Goal: Information Seeking & Learning: Learn about a topic

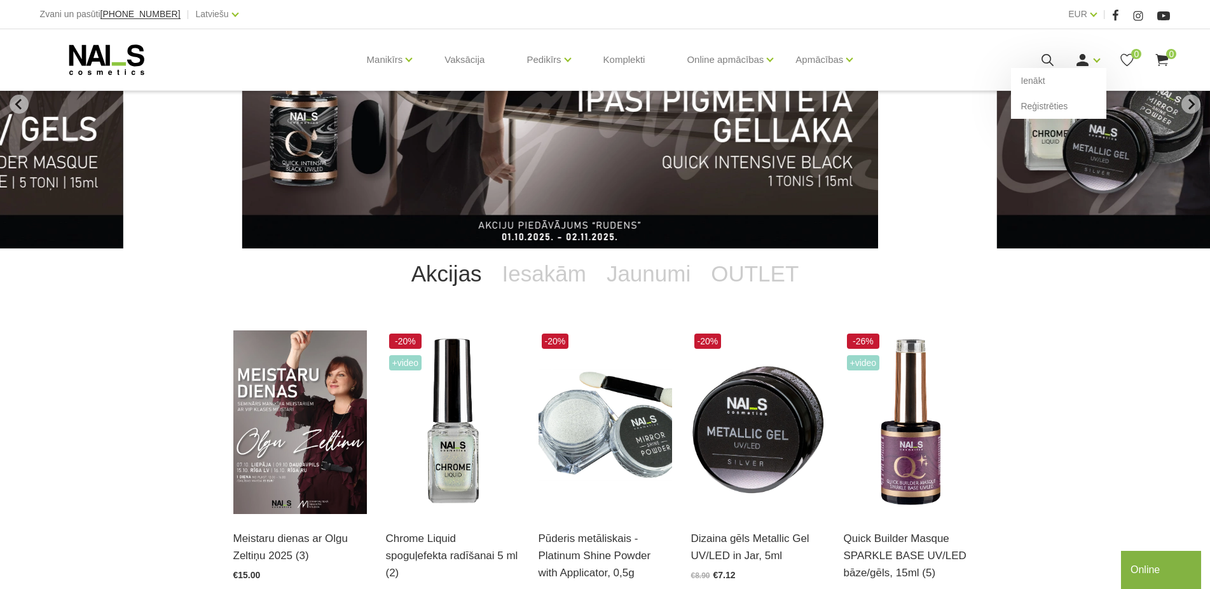
click at [1081, 60] on use at bounding box center [1083, 60] width 12 height 12
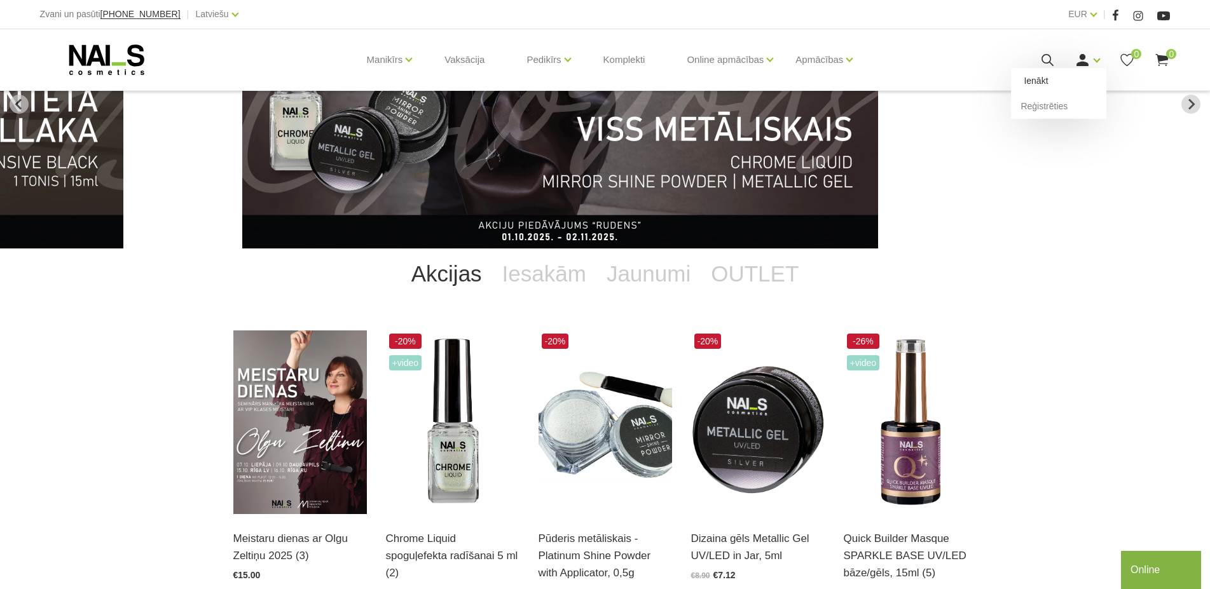
click at [1046, 88] on link "Ienākt" at bounding box center [1058, 80] width 95 height 25
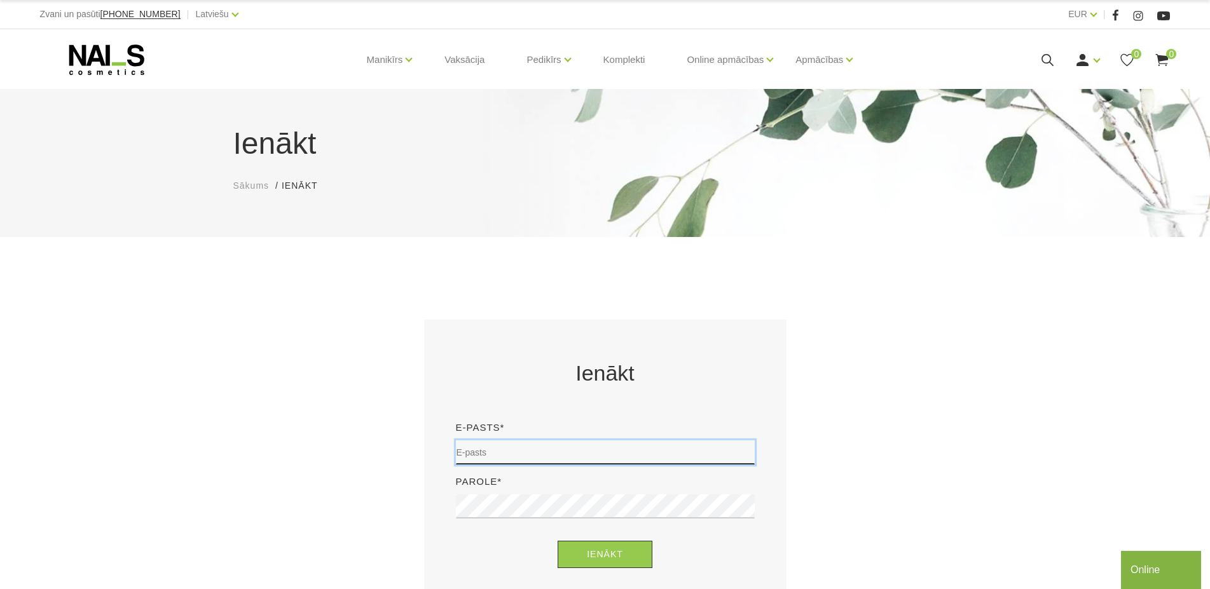
click at [501, 443] on input "email" at bounding box center [605, 453] width 299 height 24
type input "zurauska_ineta@inbox.lv"
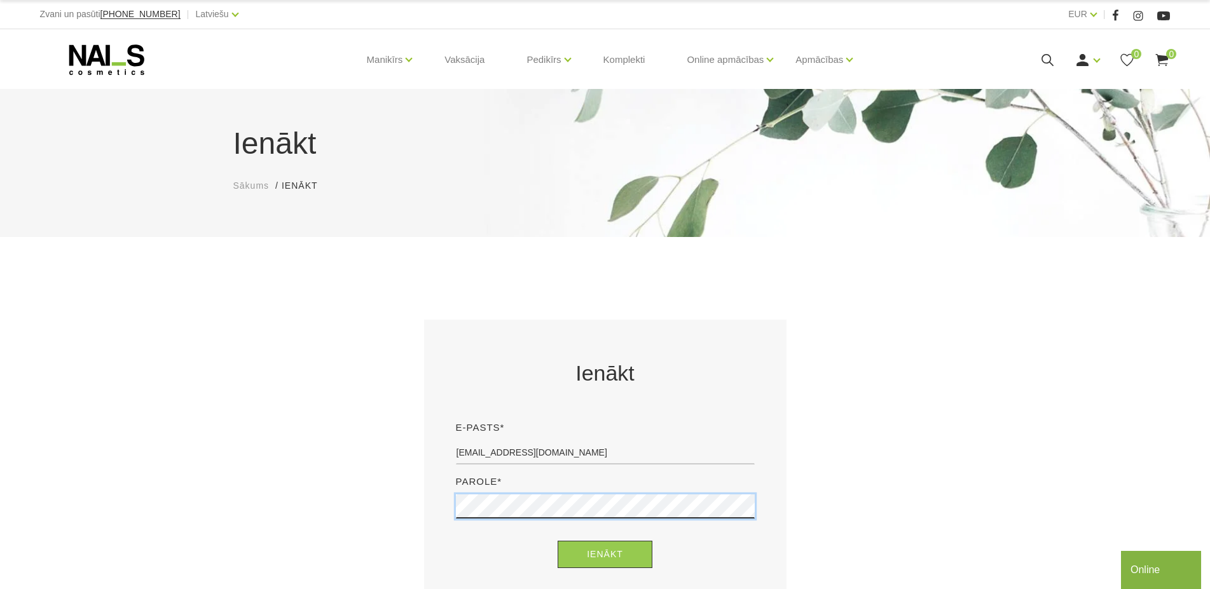
click at [558, 541] on button "Ienākt" at bounding box center [605, 554] width 95 height 27
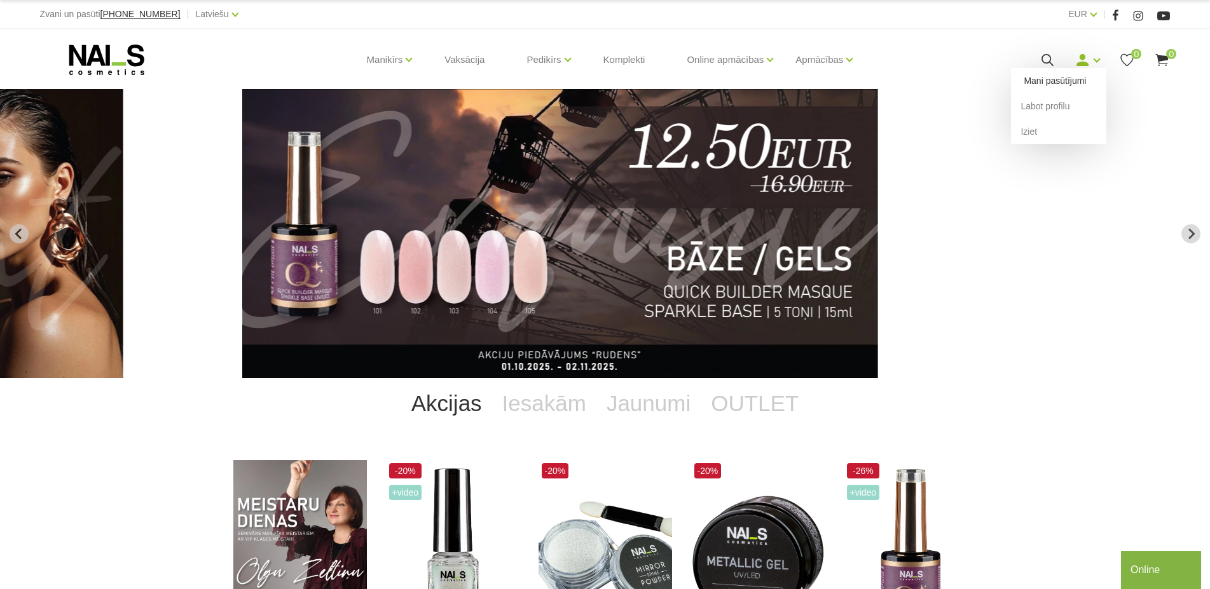
click at [1066, 87] on link "Mani pasūtījumi" at bounding box center [1058, 80] width 95 height 25
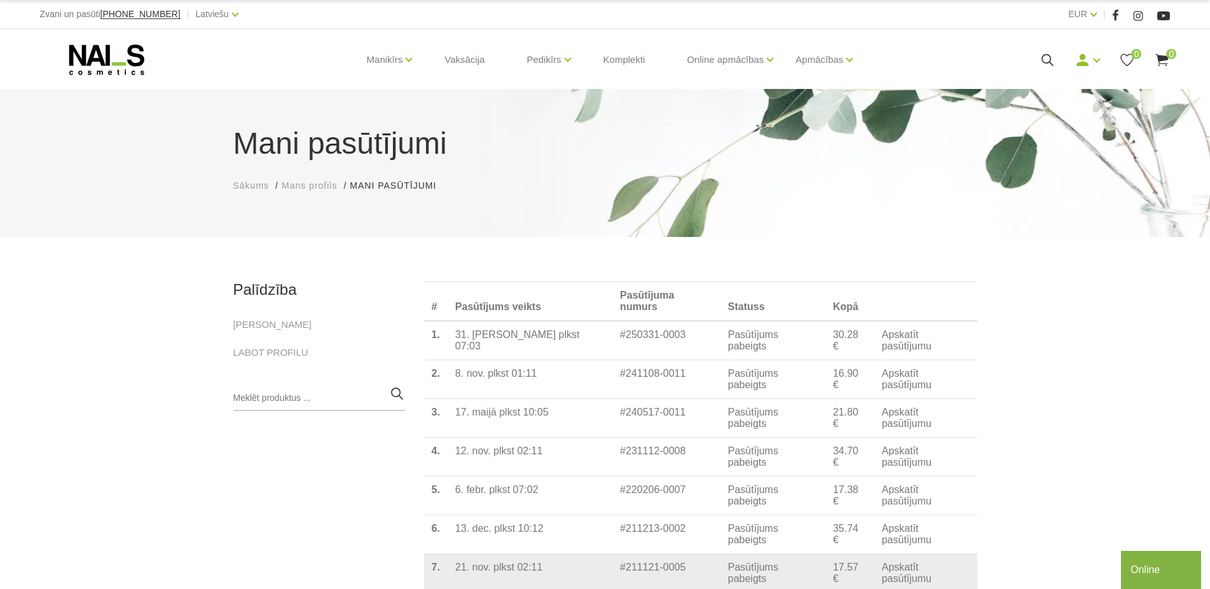
click at [476, 554] on td "21. nov. plkst 02:11" at bounding box center [530, 573] width 165 height 39
click at [892, 562] on link "Apskatīt pasūtījumu" at bounding box center [926, 573] width 88 height 23
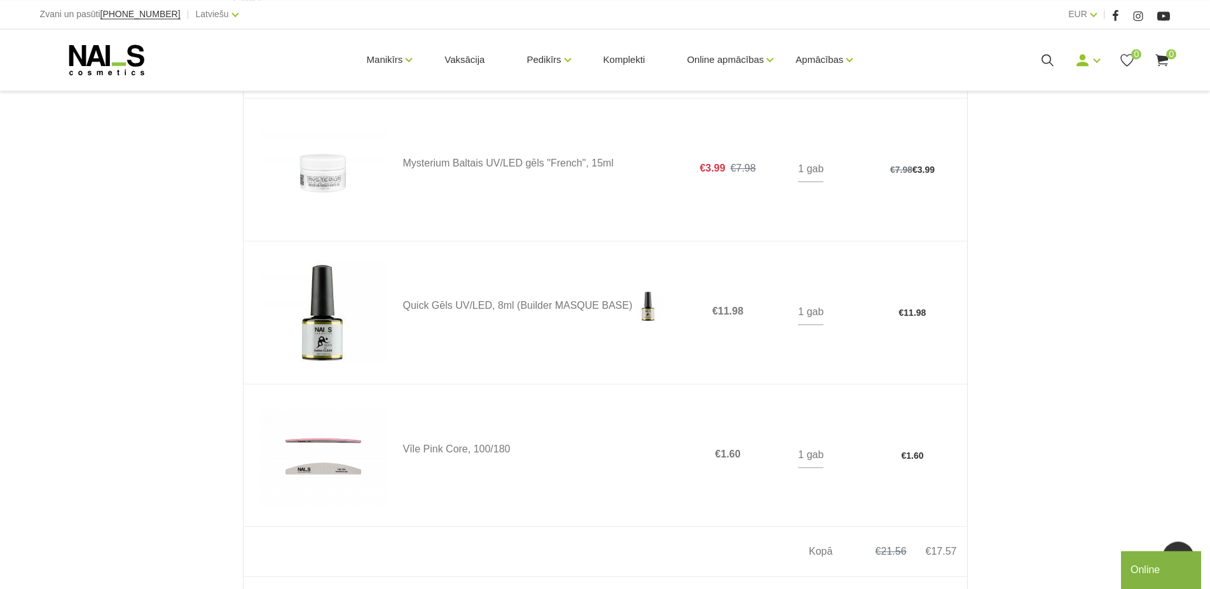
scroll to position [454, 0]
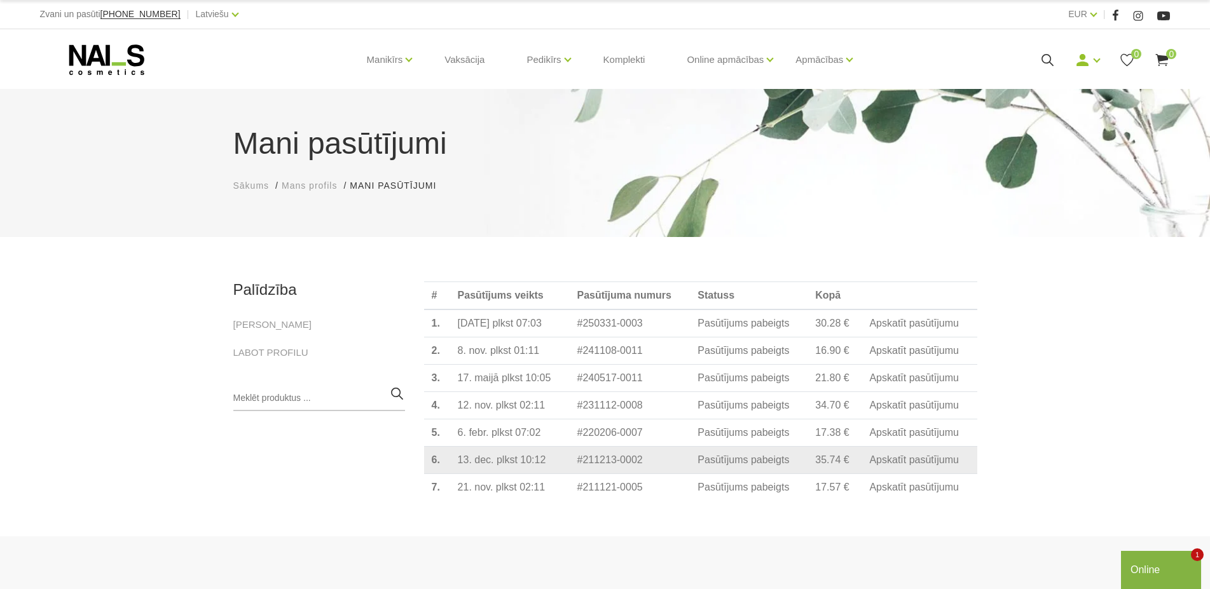
click at [895, 466] on link "Apskatīt pasūtījumu" at bounding box center [914, 460] width 90 height 11
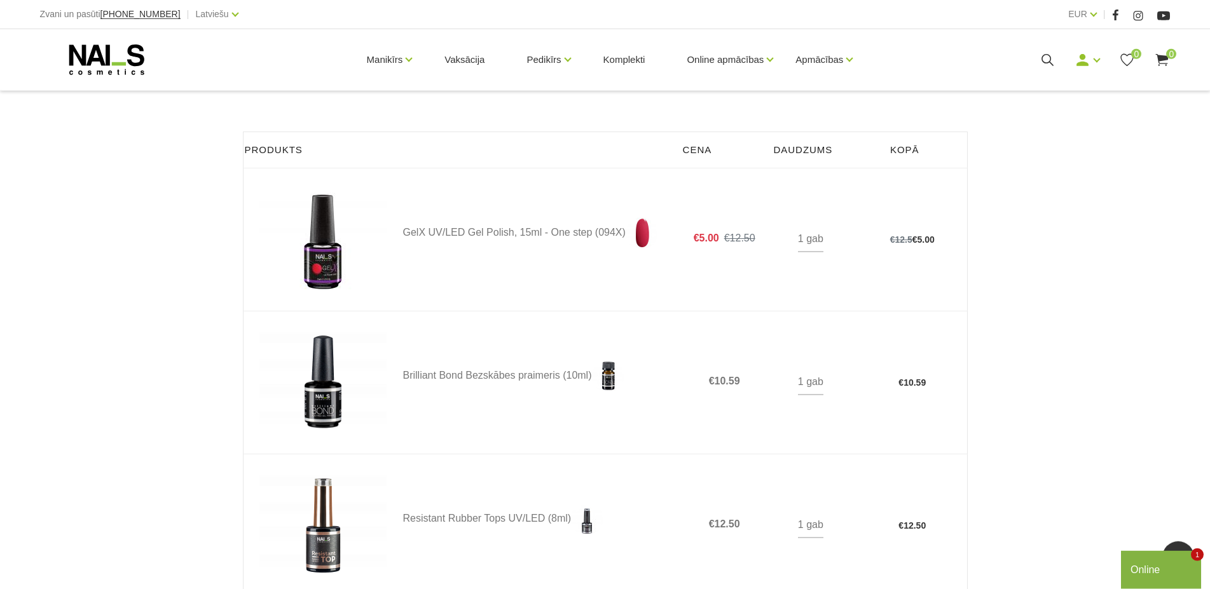
scroll to position [259, 0]
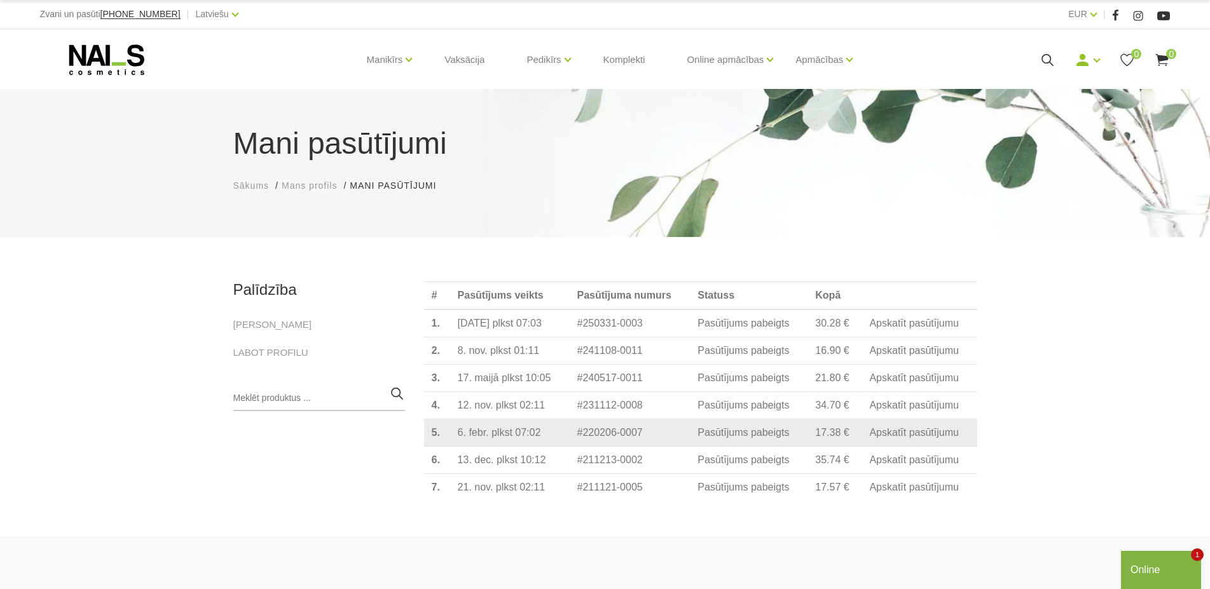
click at [890, 439] on link "Apskatīt pasūtījumu" at bounding box center [914, 432] width 90 height 11
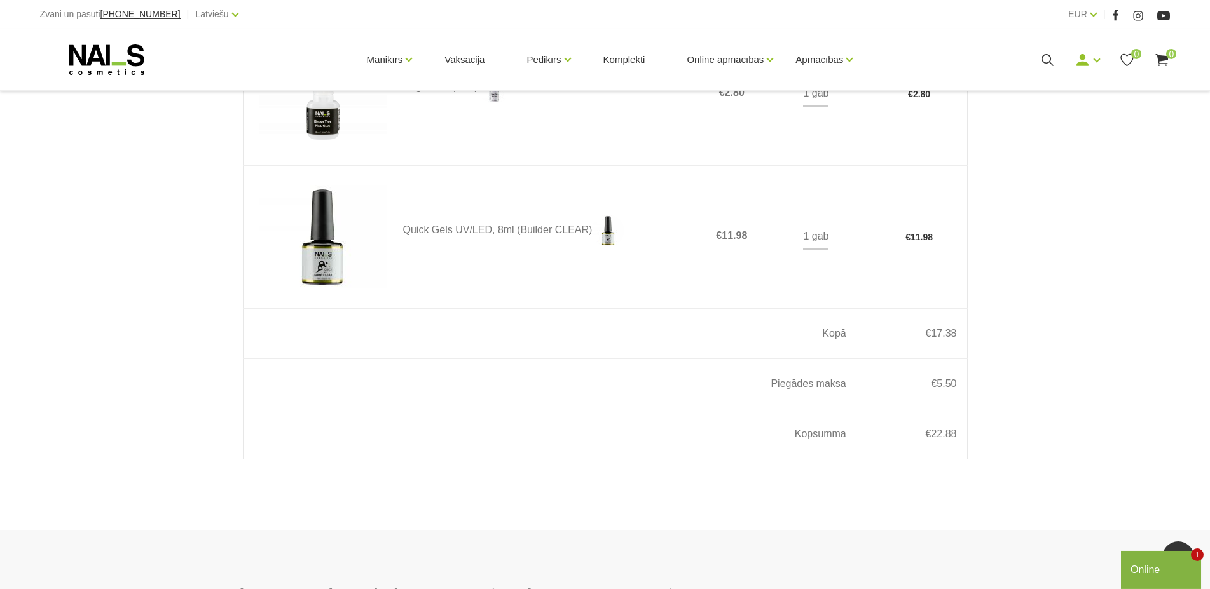
scroll to position [648, 0]
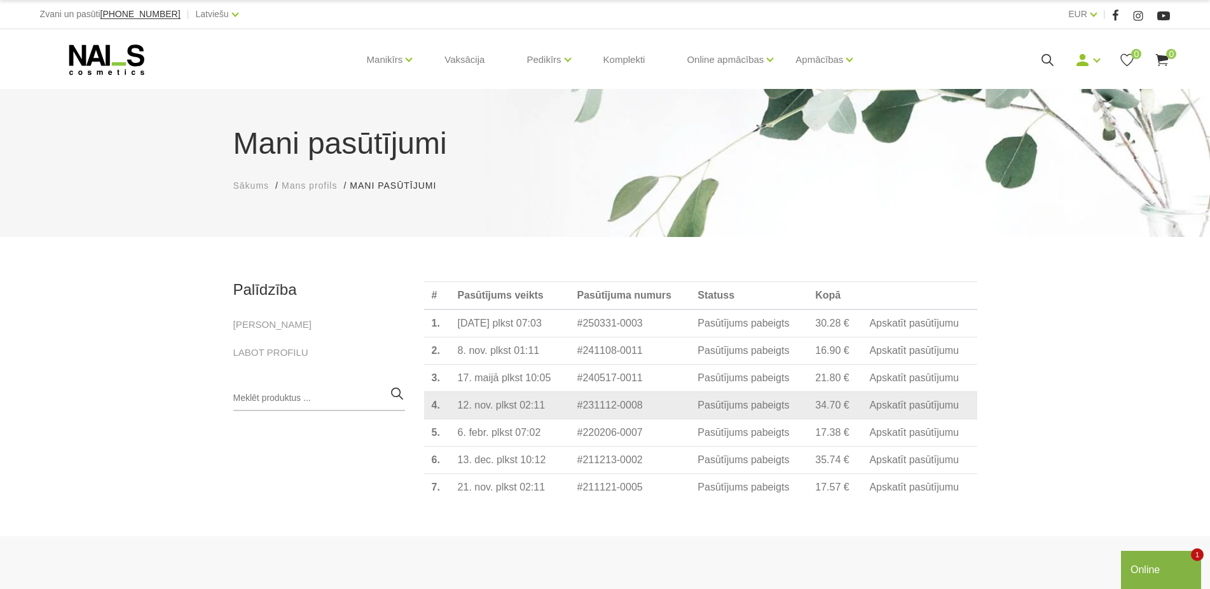
click at [893, 411] on link "Apskatīt pasūtījumu" at bounding box center [914, 405] width 90 height 11
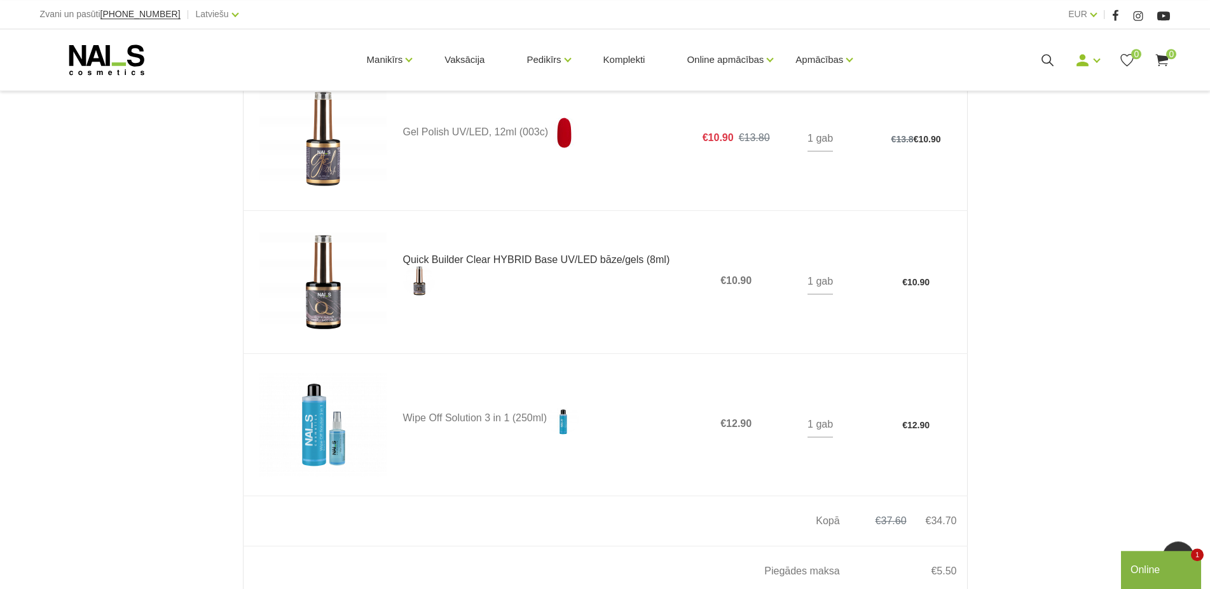
scroll to position [454, 0]
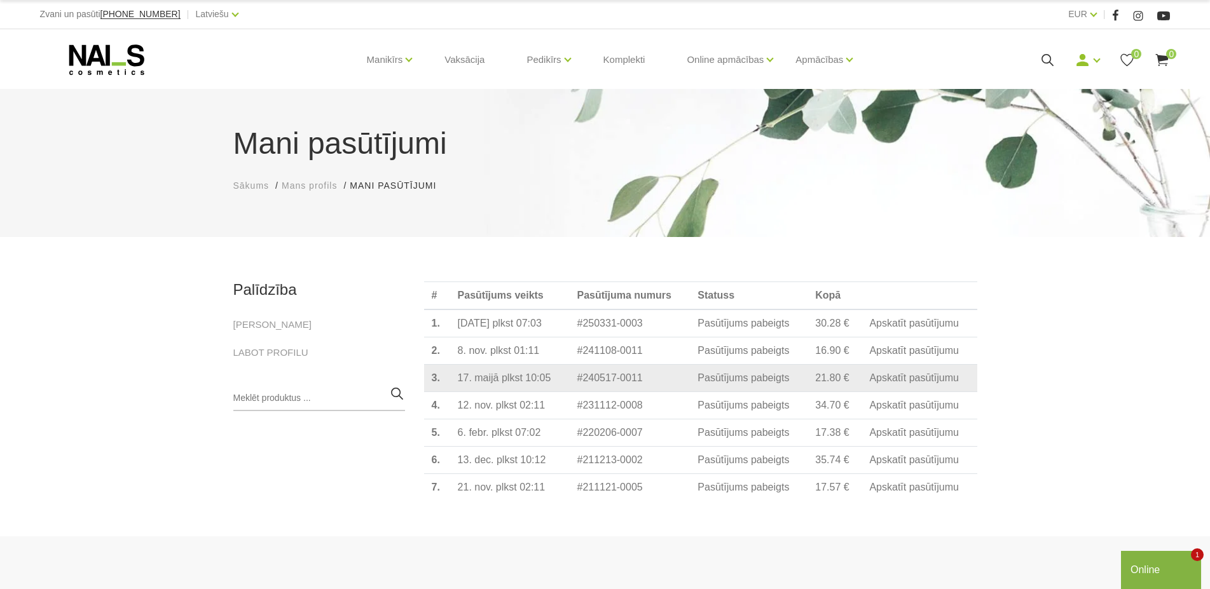
click at [884, 384] on link "Apskatīt pasūtījumu" at bounding box center [914, 378] width 90 height 11
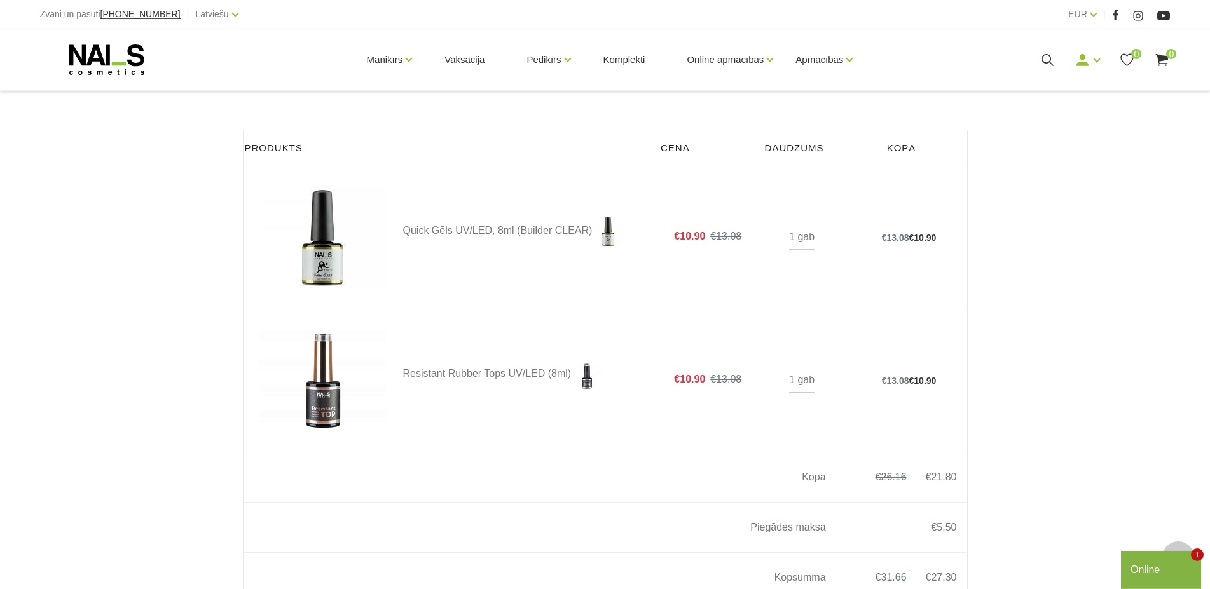
scroll to position [389, 0]
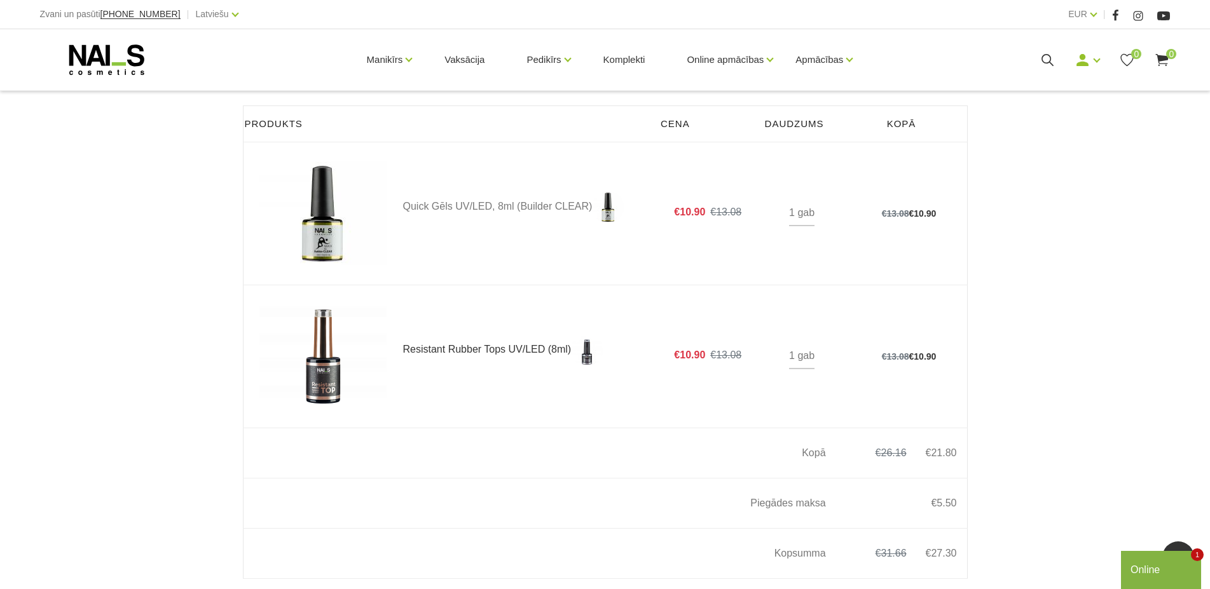
click at [429, 351] on link "Resistant Rubber Tops UV/LED (8ml)" at bounding box center [528, 350] width 250 height 32
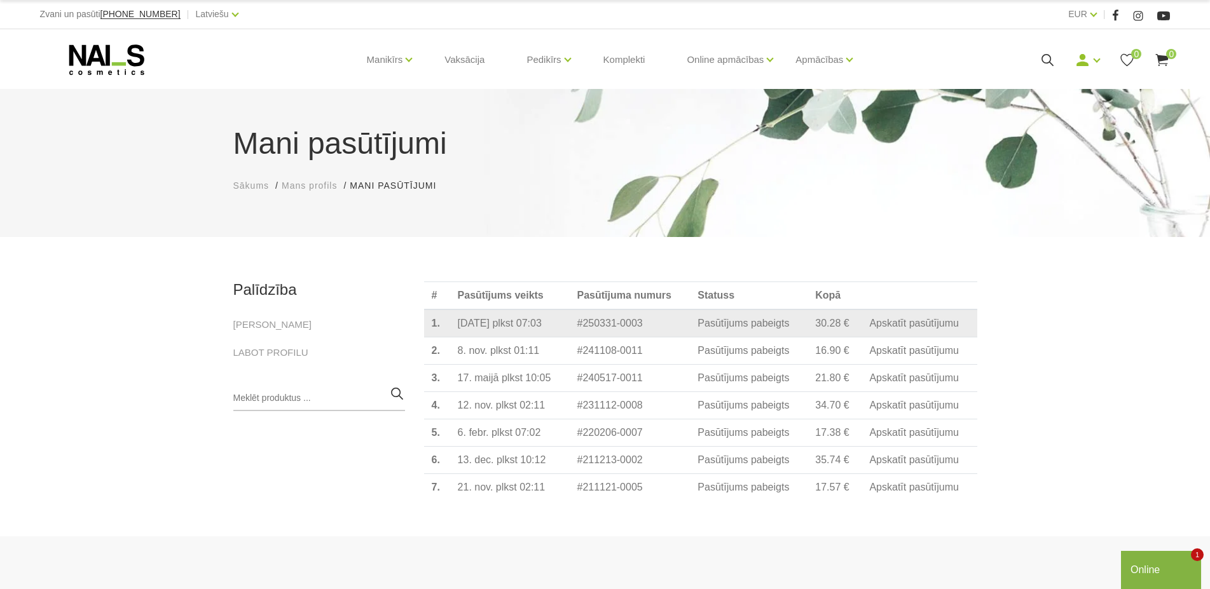
click at [886, 329] on link "Apskatīt pasūtījumu" at bounding box center [914, 323] width 90 height 11
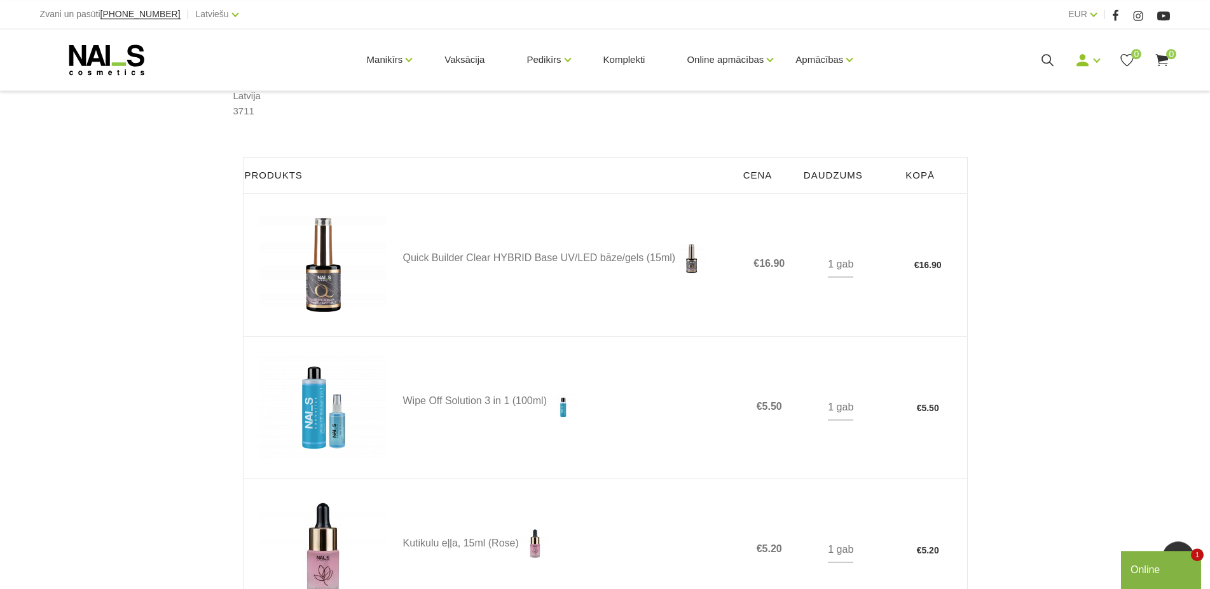
scroll to position [389, 0]
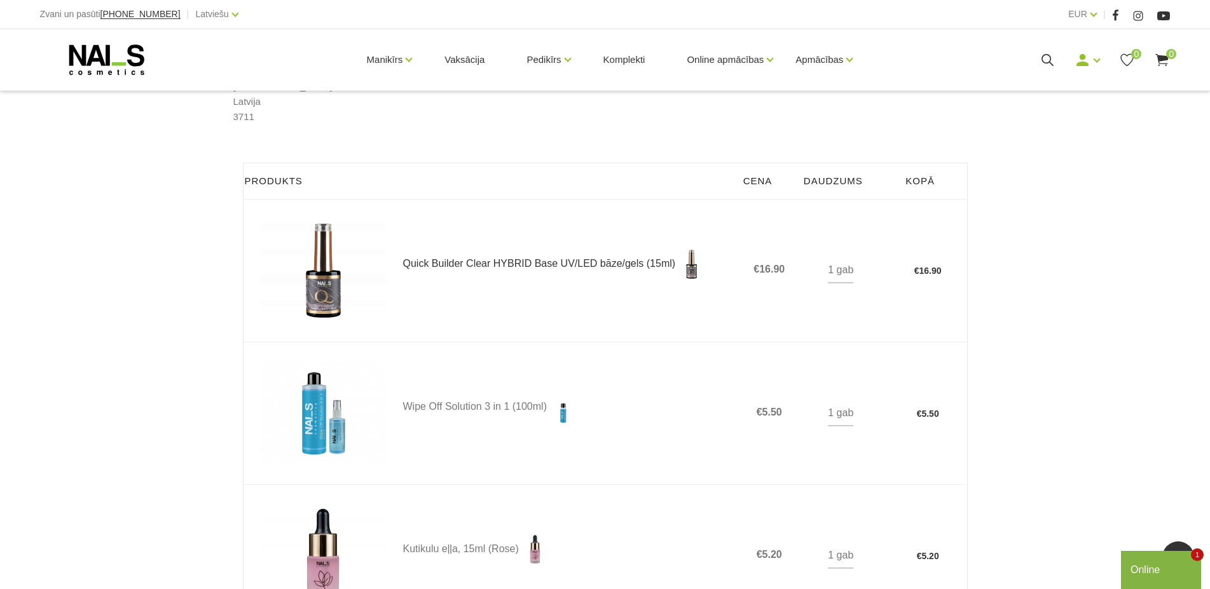
click at [450, 263] on link "Quick Builder Clear HYBRID Base UV/LED bāze/gels (15ml)" at bounding box center [569, 265] width 332 height 32
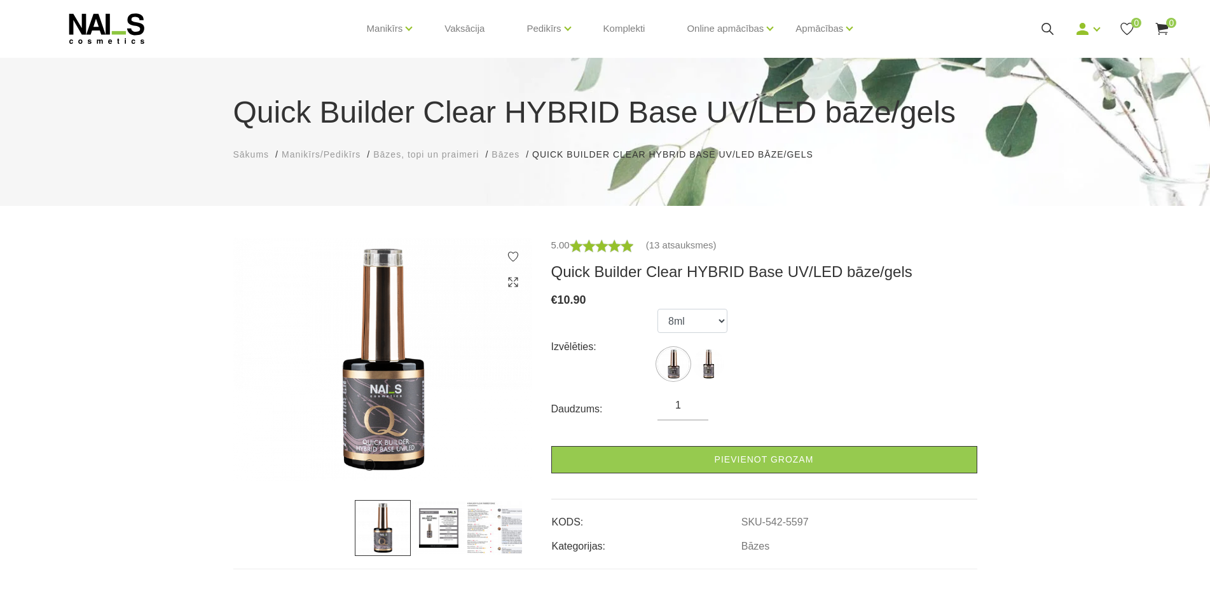
scroll to position [65, 0]
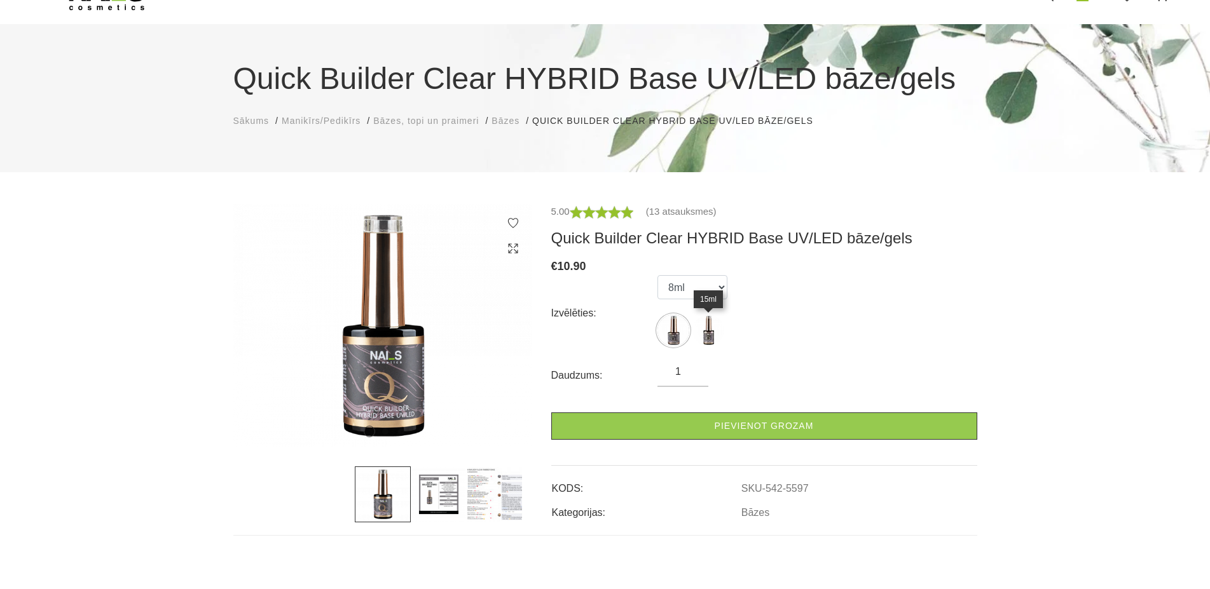
click at [703, 331] on img at bounding box center [708, 331] width 32 height 32
select select "5598"
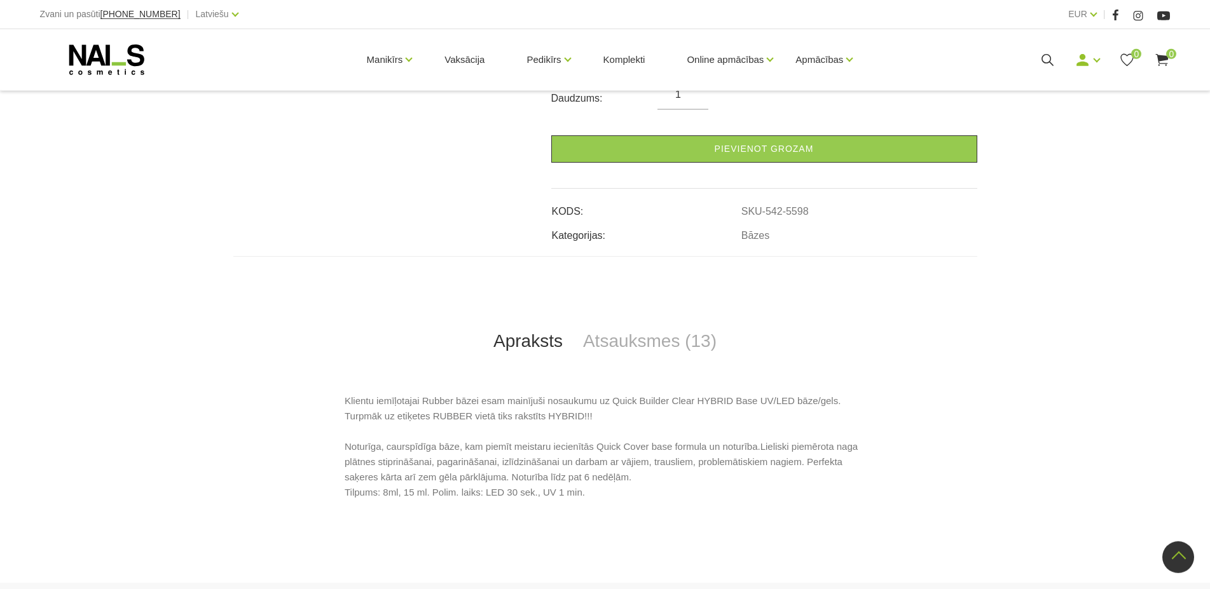
scroll to position [259, 0]
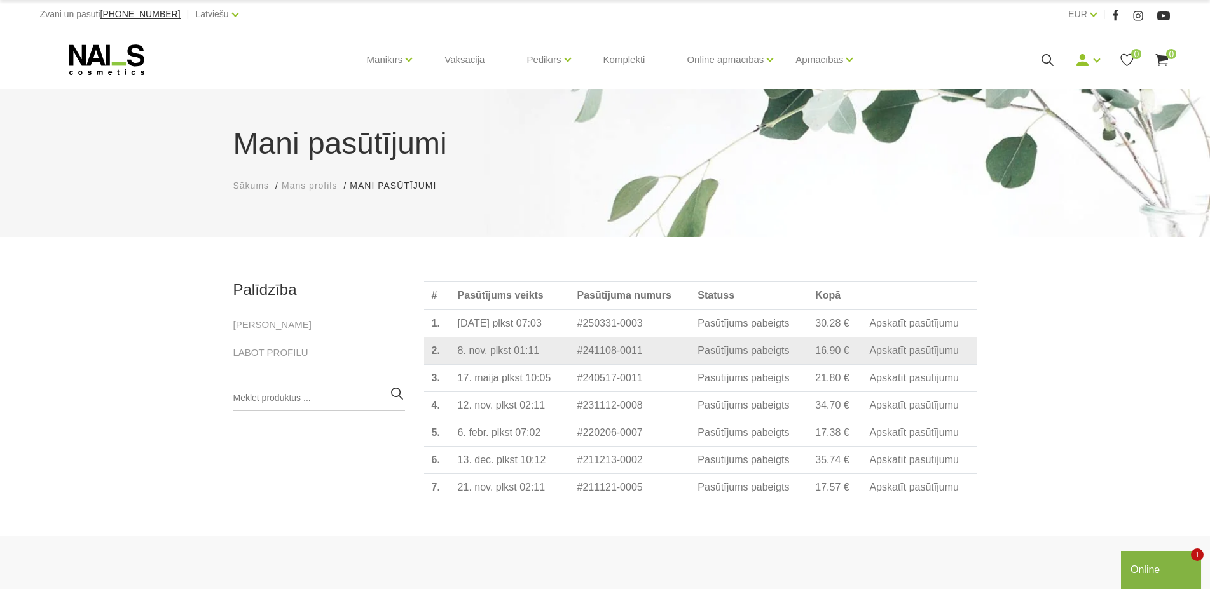
click at [917, 355] on link "Apskatīt pasūtījumu" at bounding box center [914, 350] width 90 height 11
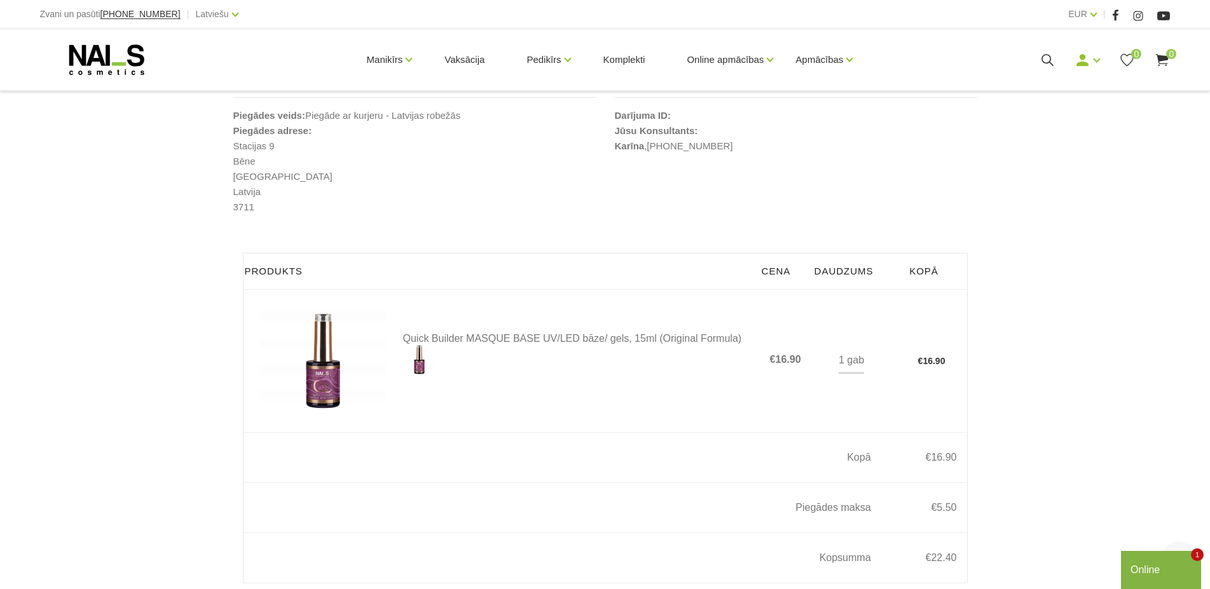
scroll to position [324, 0]
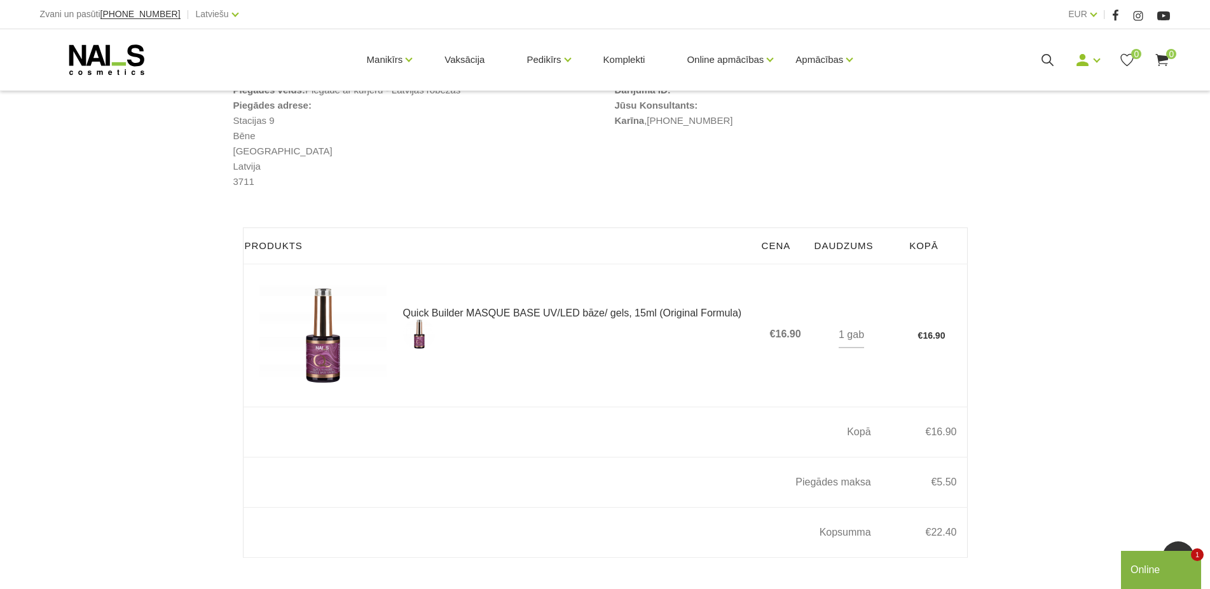
click at [414, 317] on link "Quick Builder MASQUE BASE UV/LED bāze/ gels, 15ml (Original Formula)" at bounding box center [578, 329] width 350 height 42
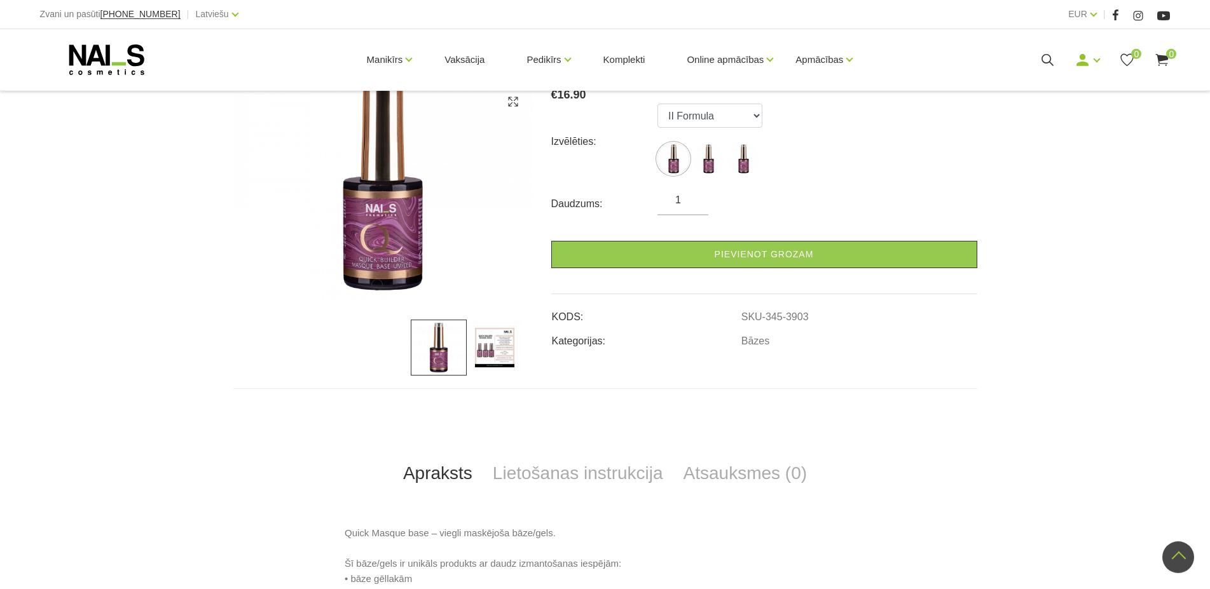
scroll to position [130, 0]
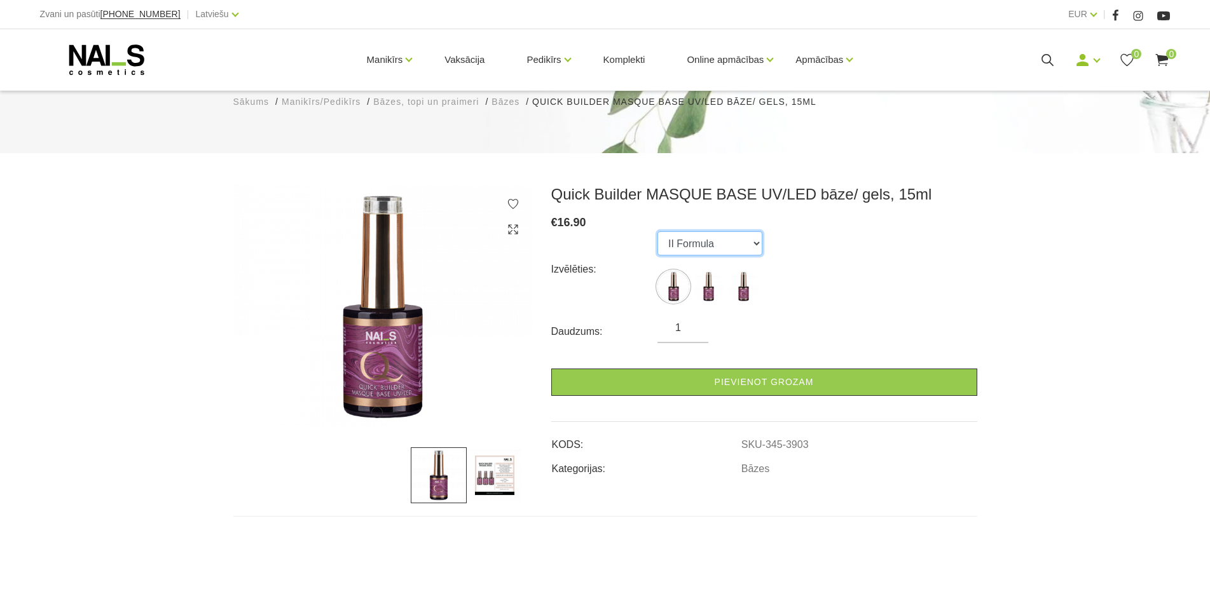
click at [657, 231] on select "II Formula I Formula Original Formula" at bounding box center [709, 243] width 105 height 24
select select "3905"
click option "Original Formula" at bounding box center [0, 0] width 0 height 0
radio input "true"
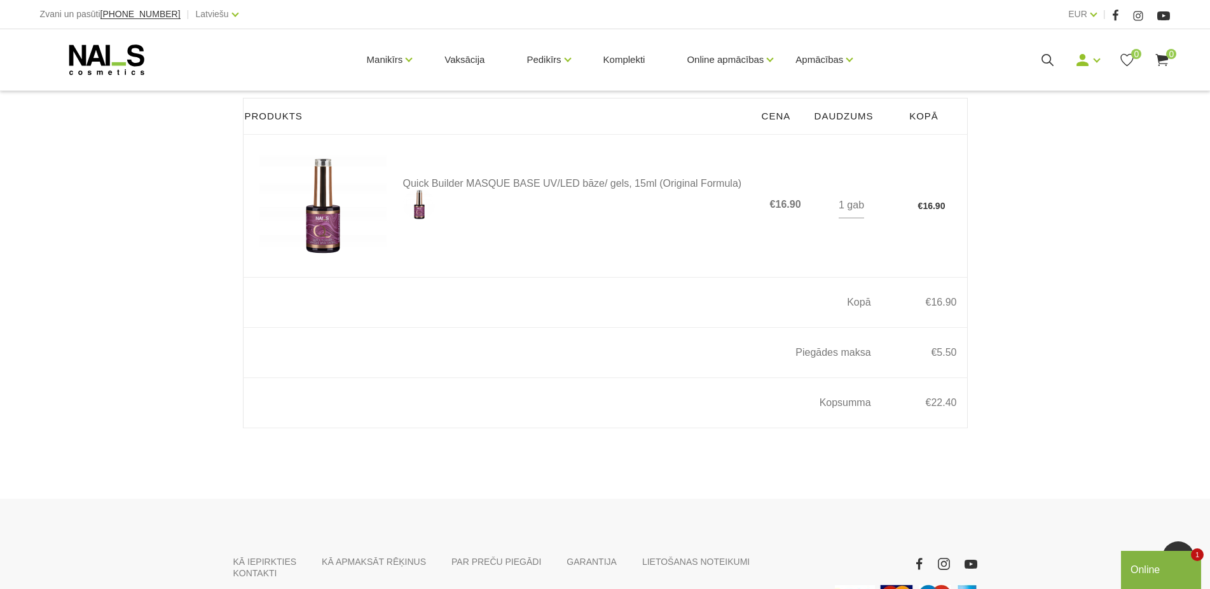
scroll to position [195, 0]
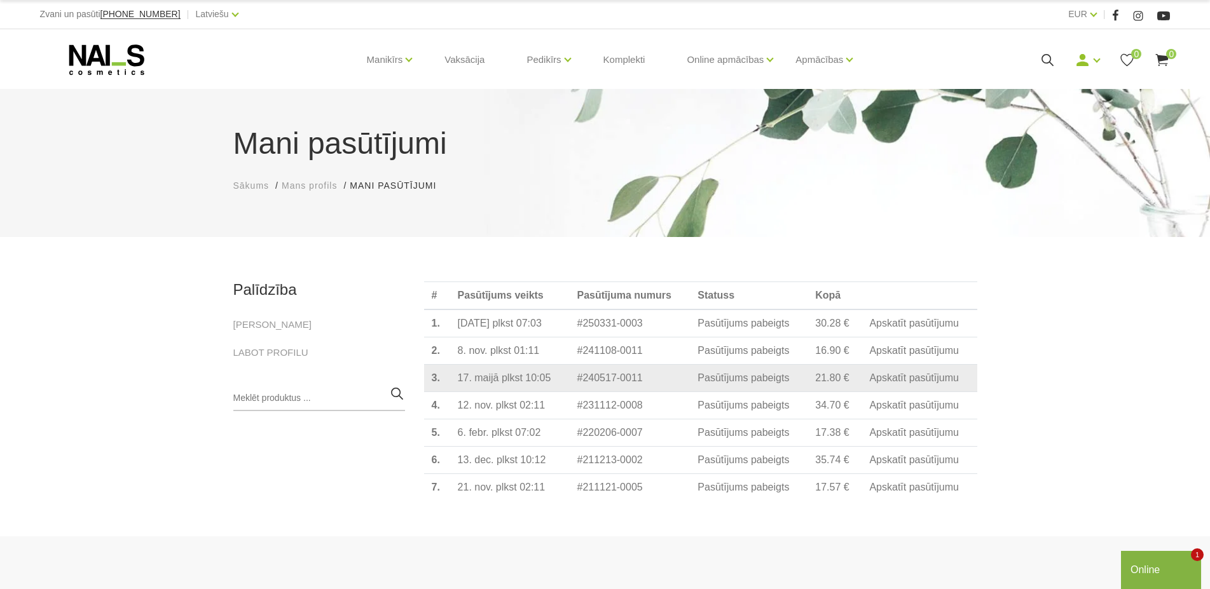
click at [905, 384] on link "Apskatīt pasūtījumu" at bounding box center [914, 378] width 90 height 11
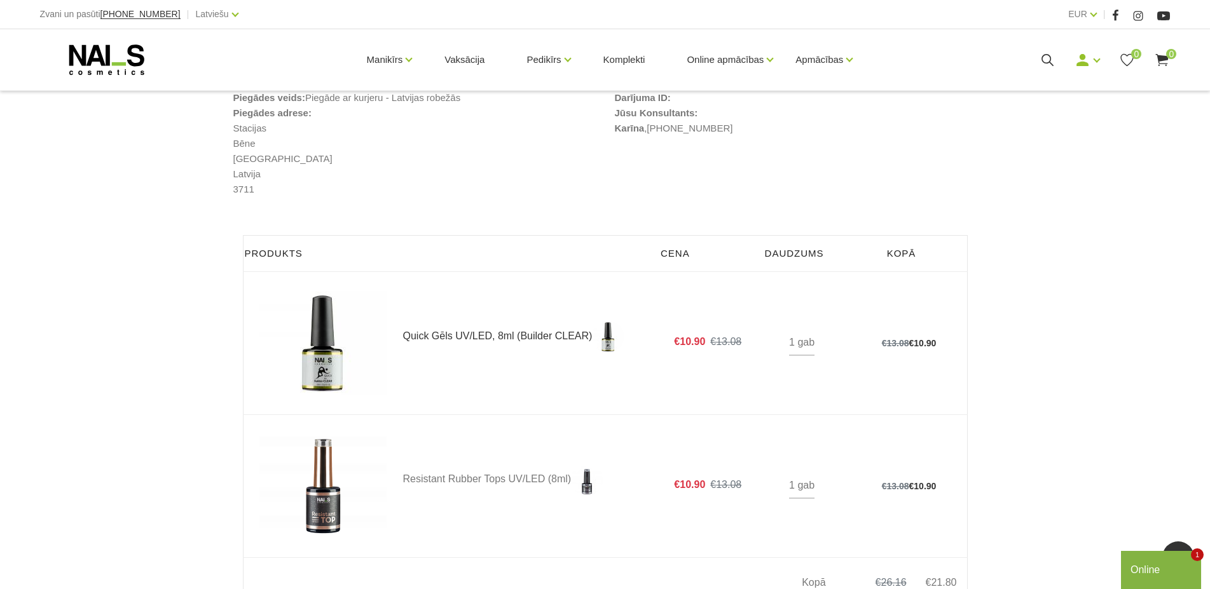
click at [481, 337] on link "Quick Gēls UV/LED, 8ml (Builder CLEAR)" at bounding box center [528, 337] width 250 height 32
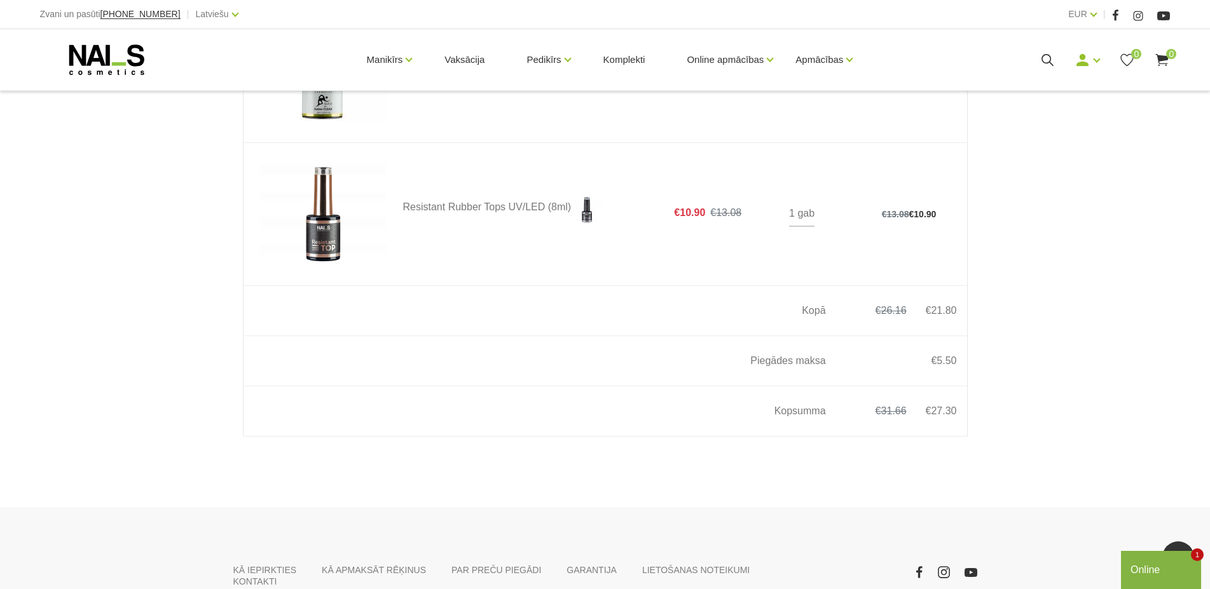
scroll to position [272, 0]
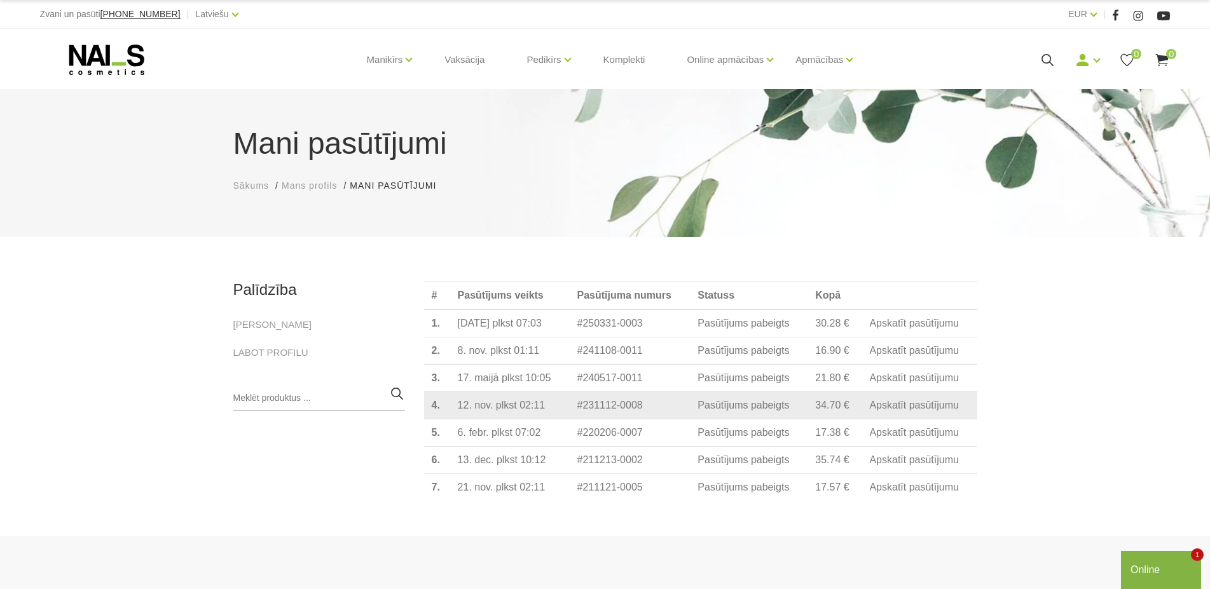
click at [903, 411] on link "Apskatīt pasūtījumu" at bounding box center [914, 405] width 90 height 11
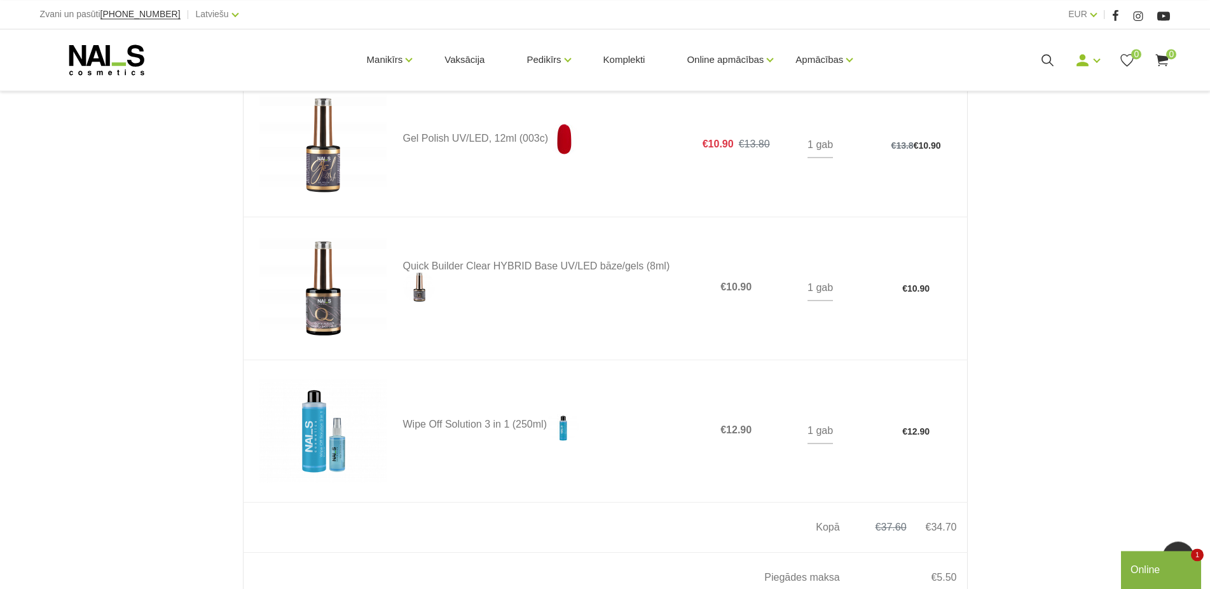
scroll to position [519, 0]
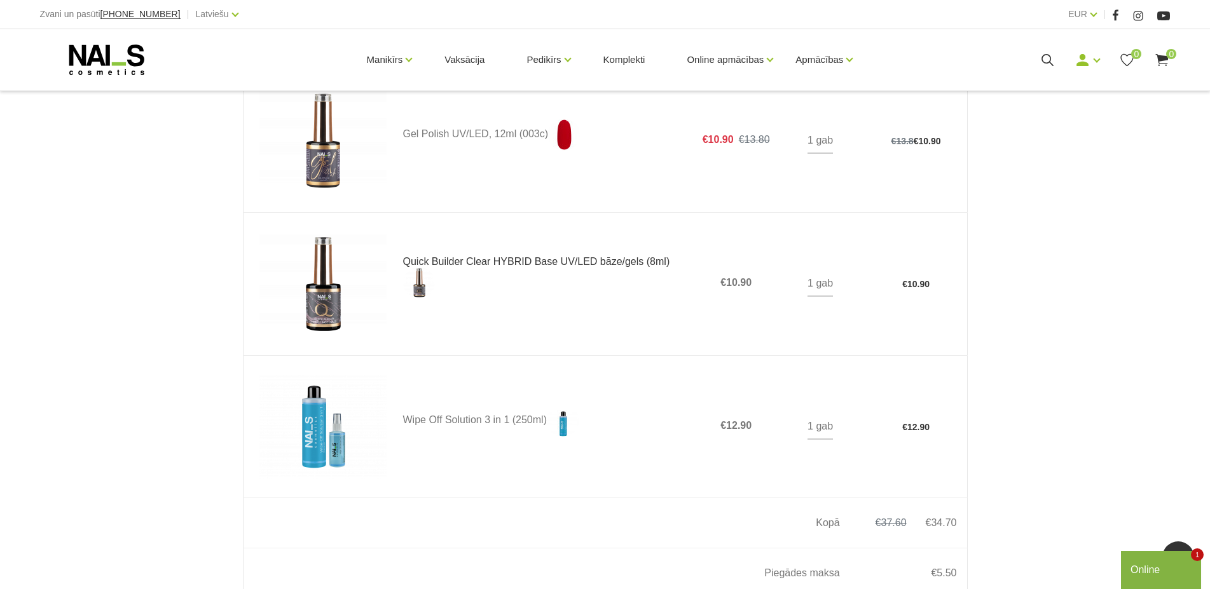
click at [446, 261] on link "Quick Builder Clear HYBRID Base UV/LED bāze/gels (8ml)" at bounding box center [544, 278] width 283 height 42
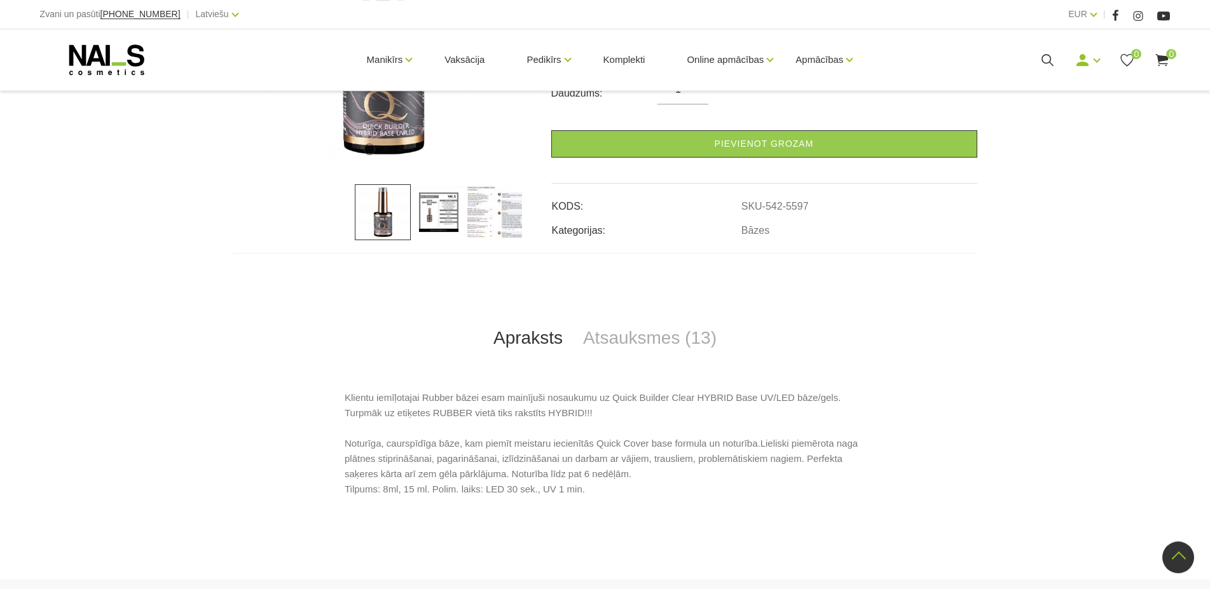
scroll to position [389, 0]
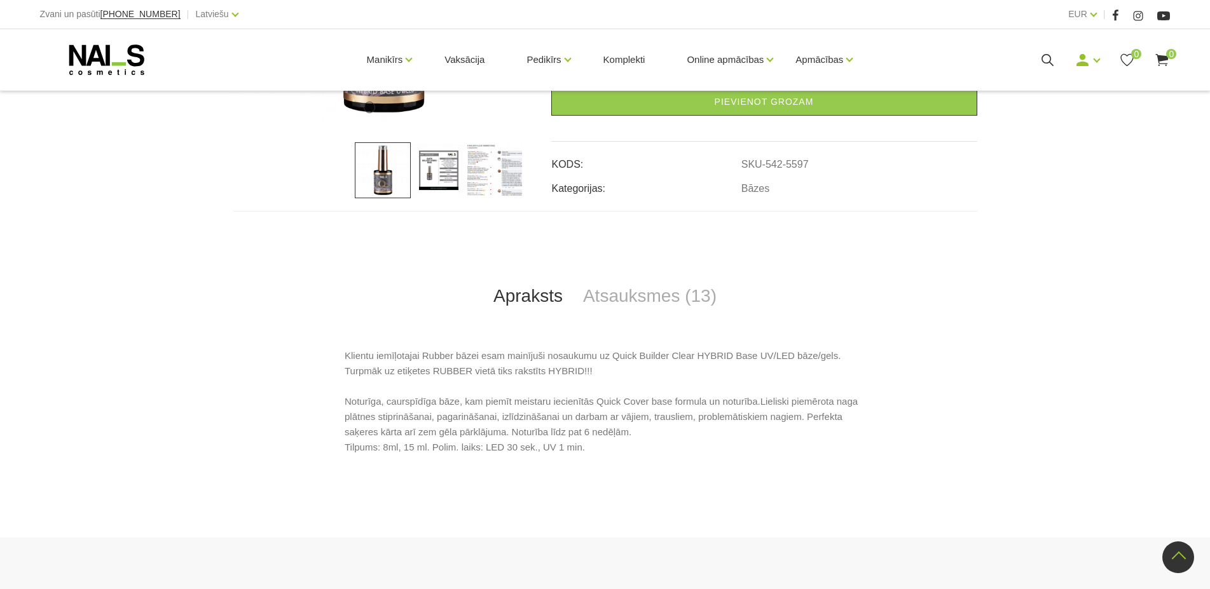
click at [448, 169] on img at bounding box center [439, 170] width 56 height 56
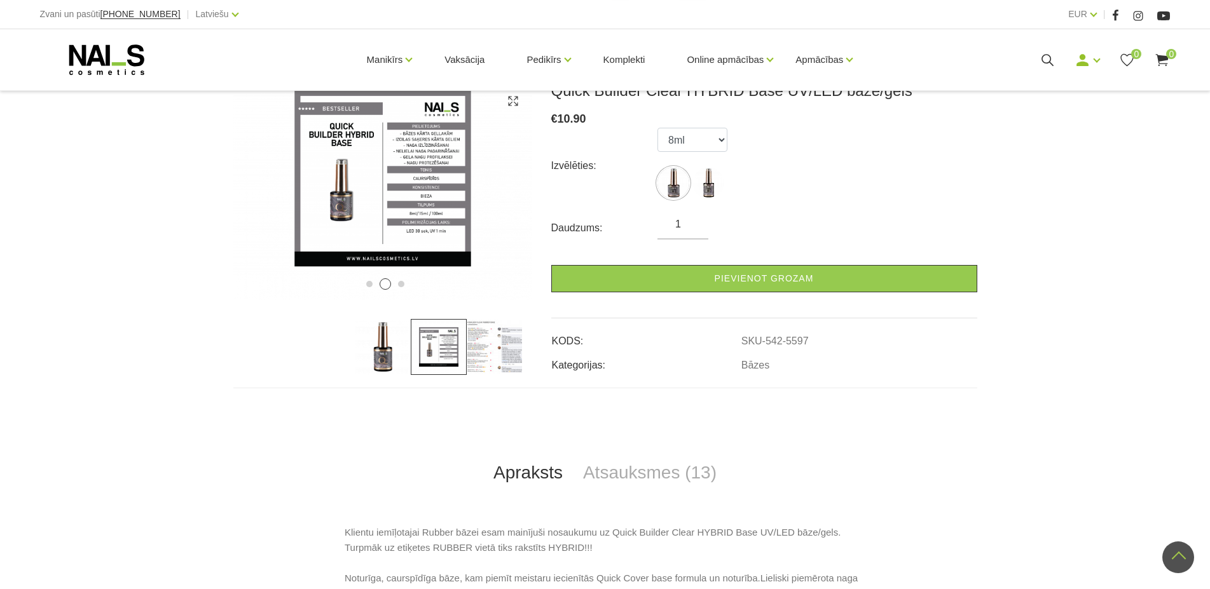
scroll to position [195, 0]
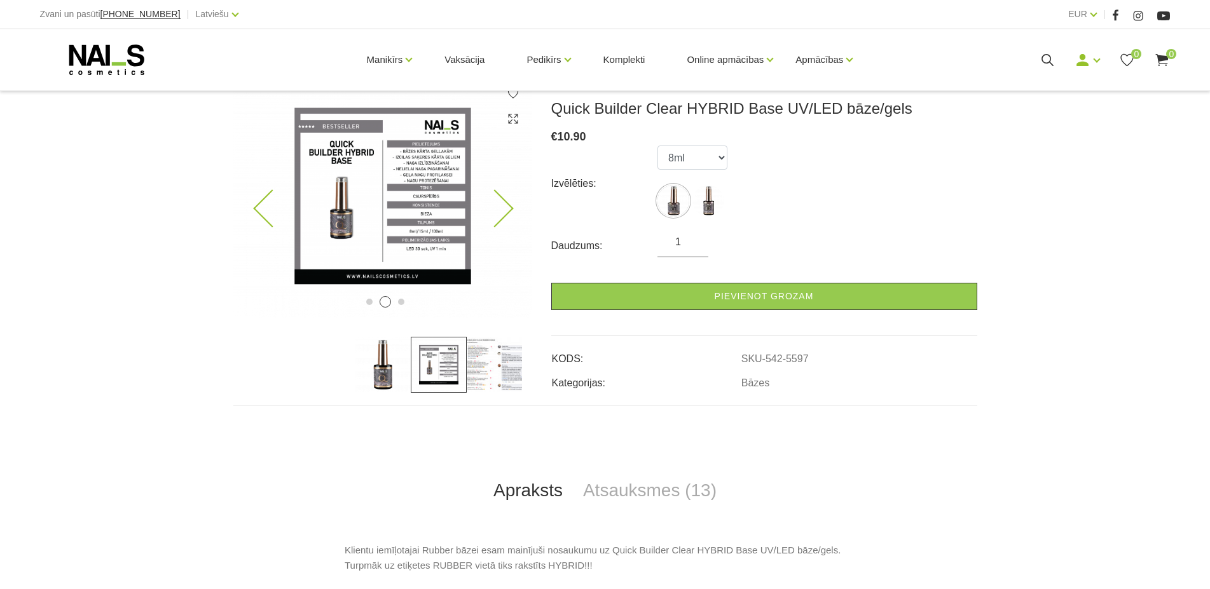
click at [501, 199] on icon at bounding box center [495, 209] width 38 height 38
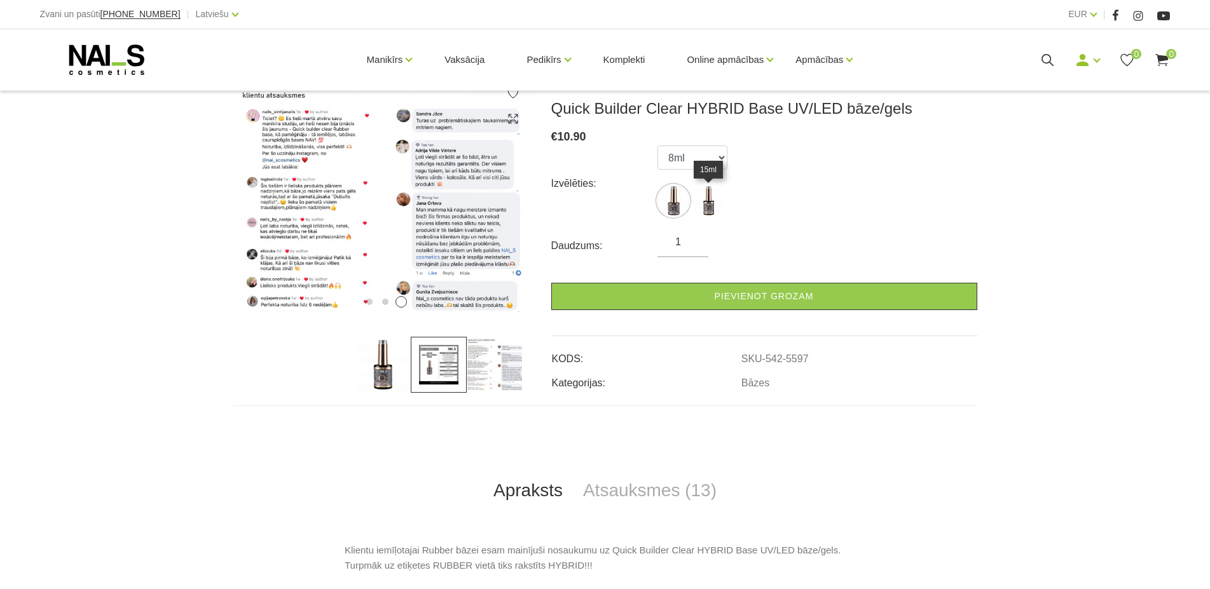
click at [711, 202] on img at bounding box center [708, 201] width 32 height 32
select select "5598"
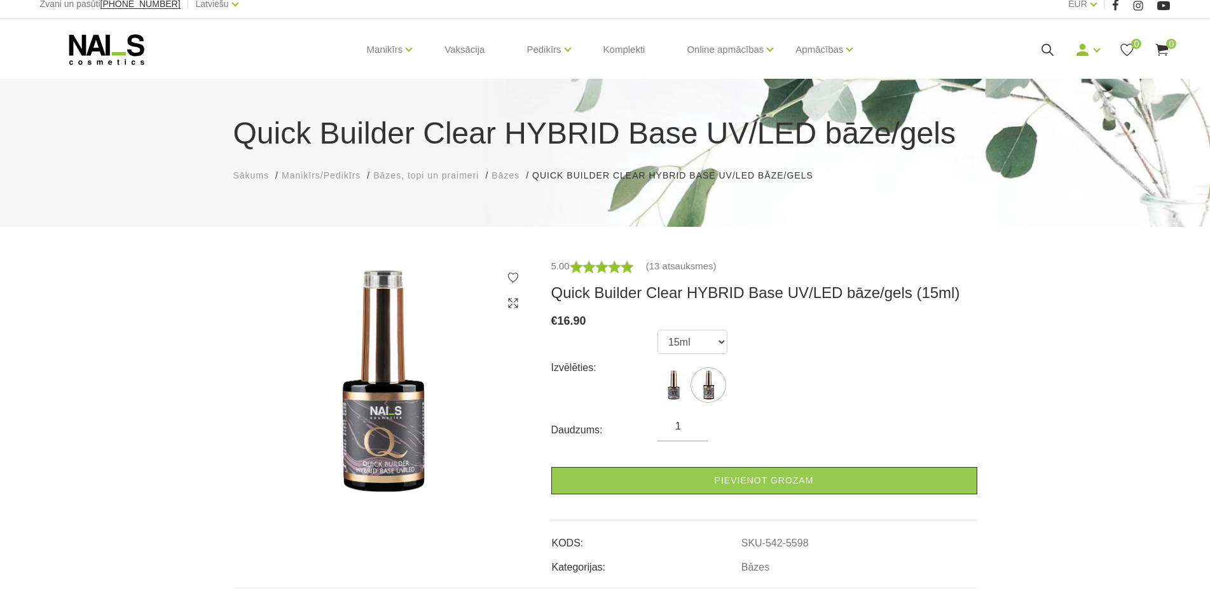
scroll to position [0, 0]
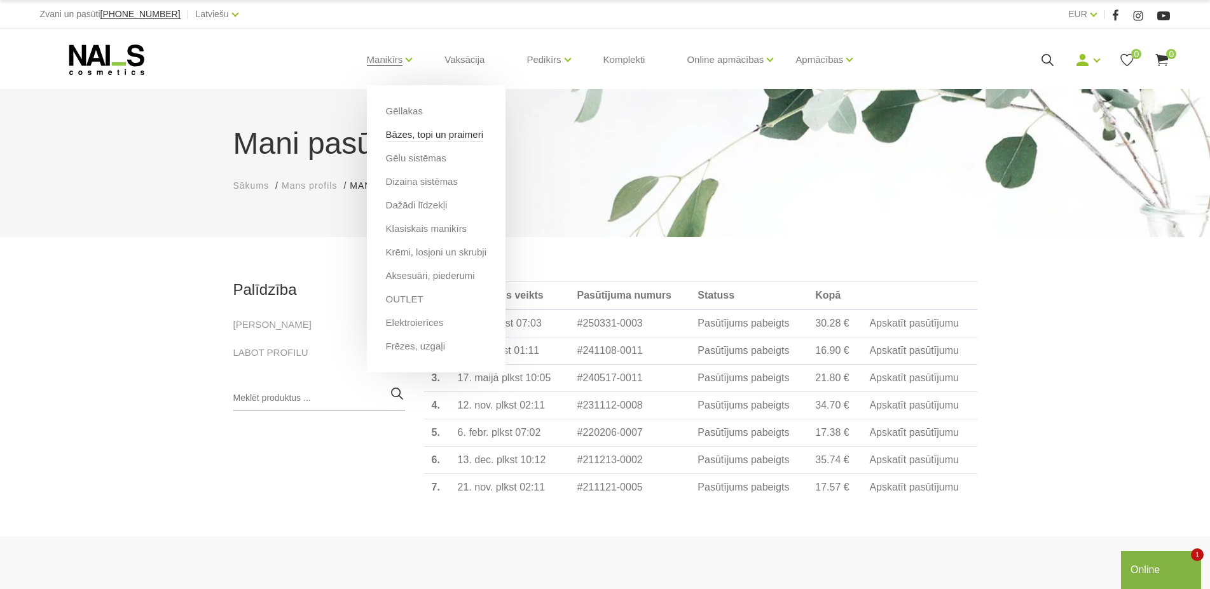
click at [416, 139] on link "Bāzes, topi un praimeri" at bounding box center [434, 135] width 97 height 14
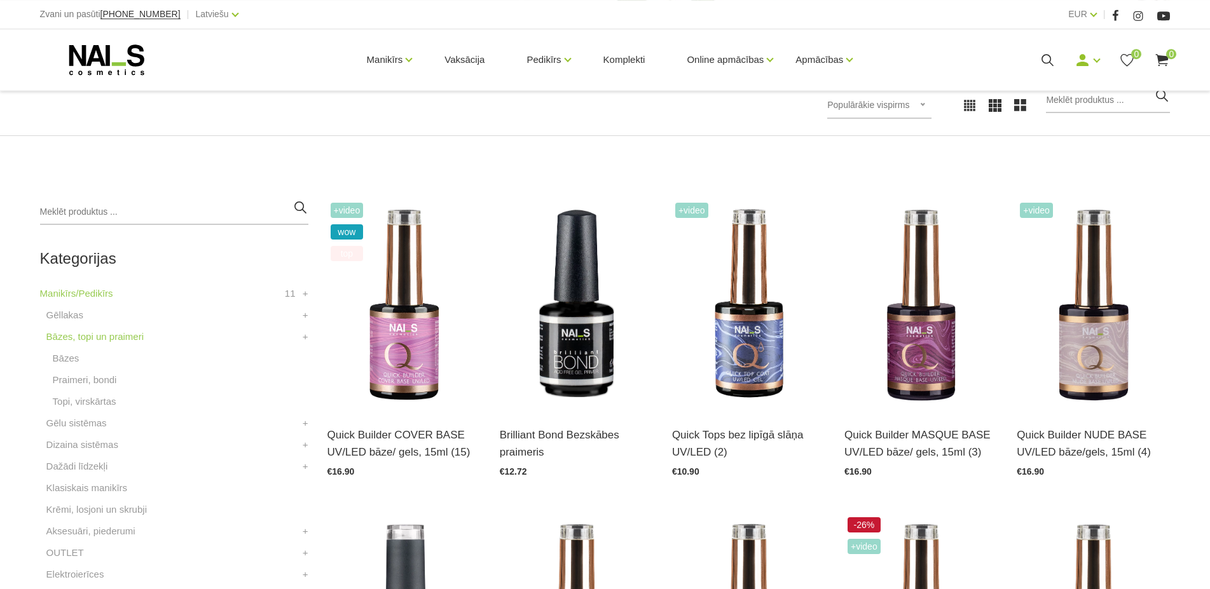
scroll to position [195, 0]
click at [1088, 324] on img at bounding box center [1093, 304] width 153 height 211
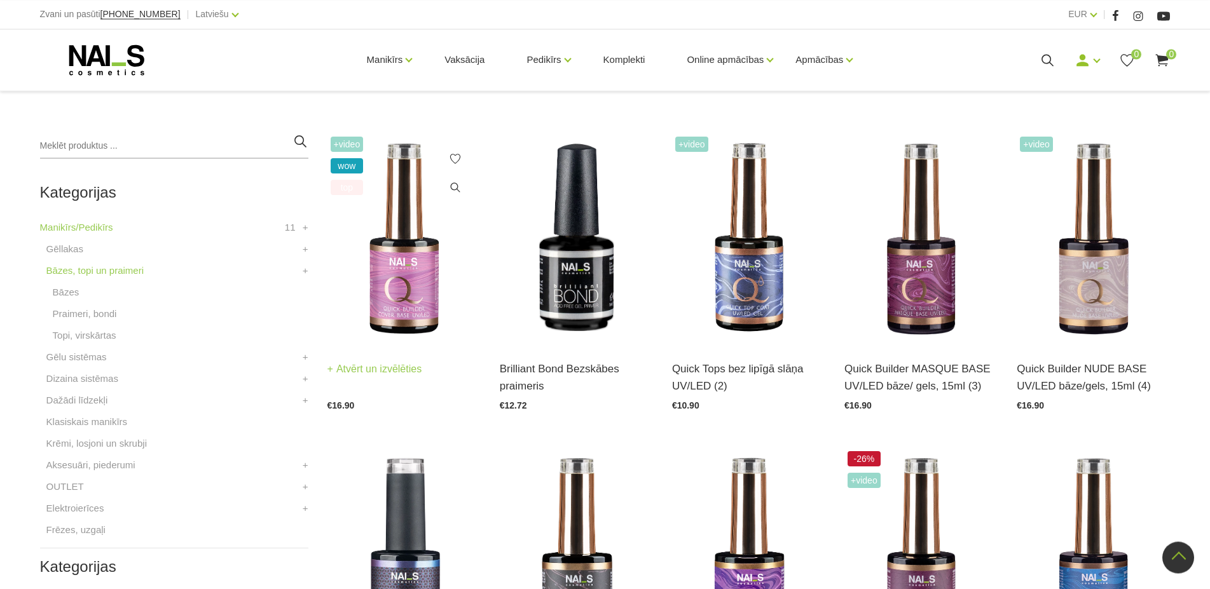
scroll to position [259, 0]
click at [410, 288] on img at bounding box center [403, 239] width 153 height 211
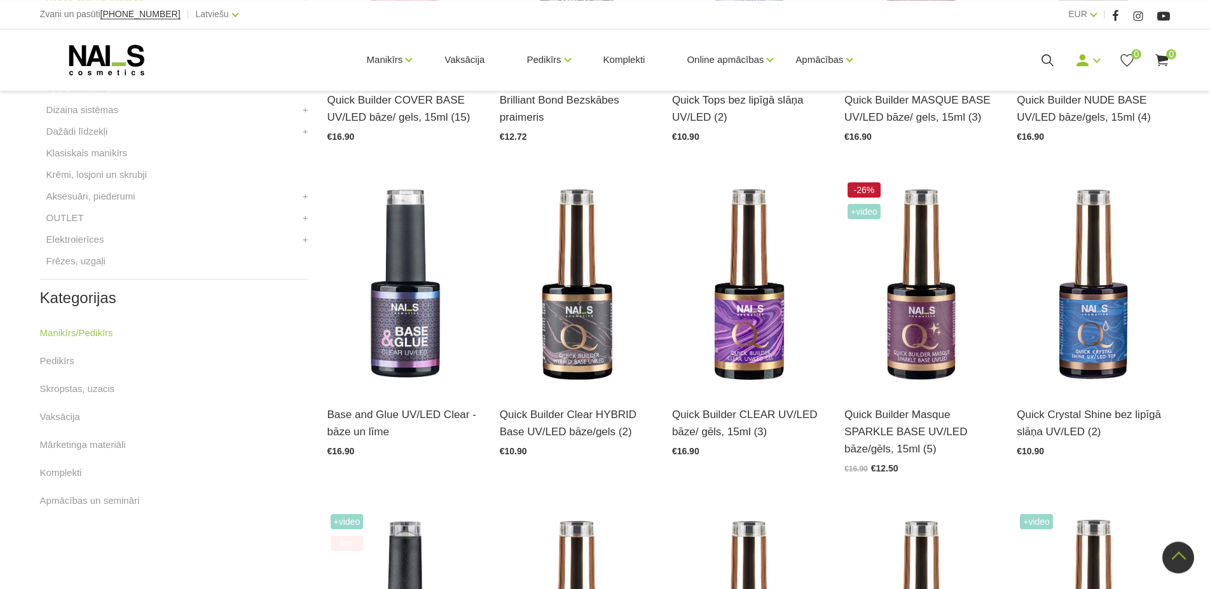
scroll to position [584, 0]
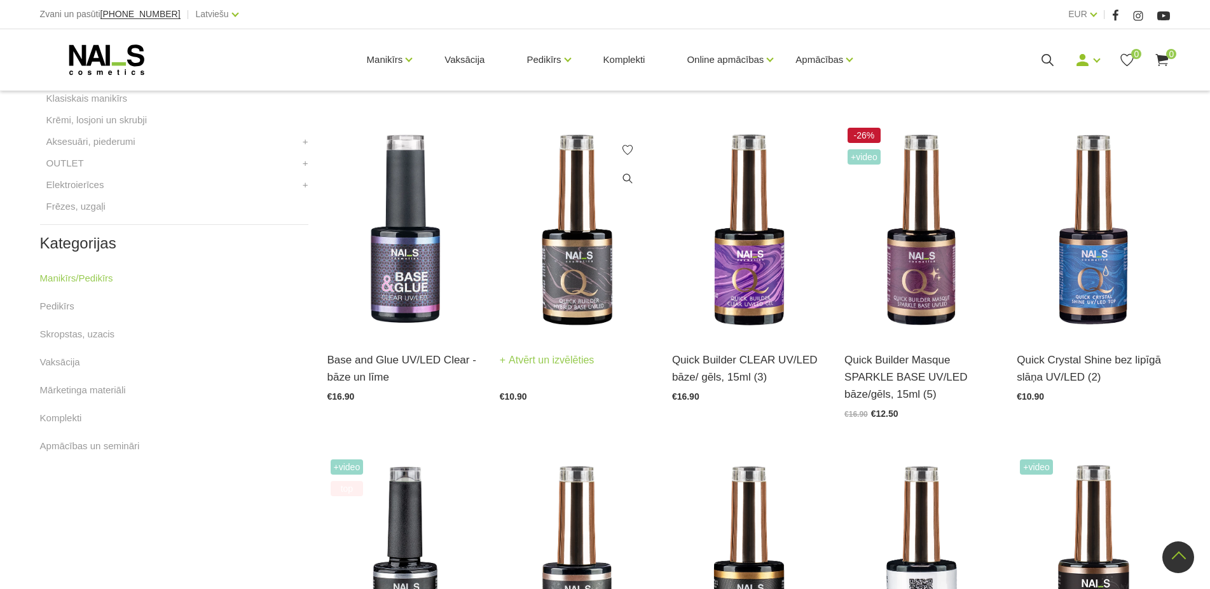
click at [582, 256] on img at bounding box center [576, 230] width 153 height 211
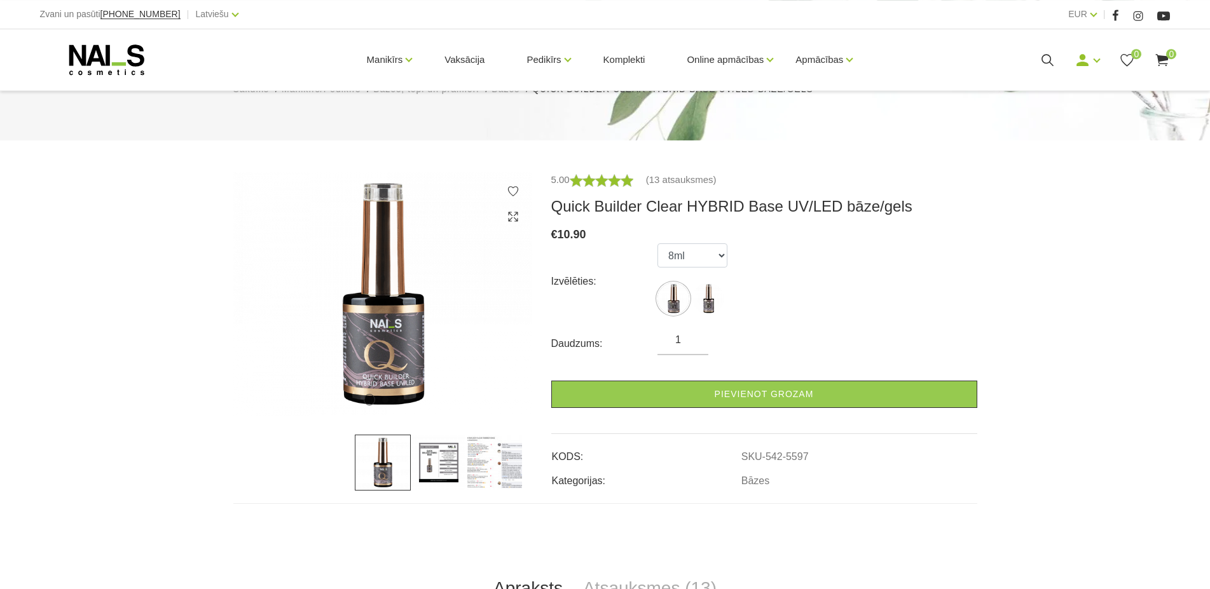
scroll to position [130, 0]
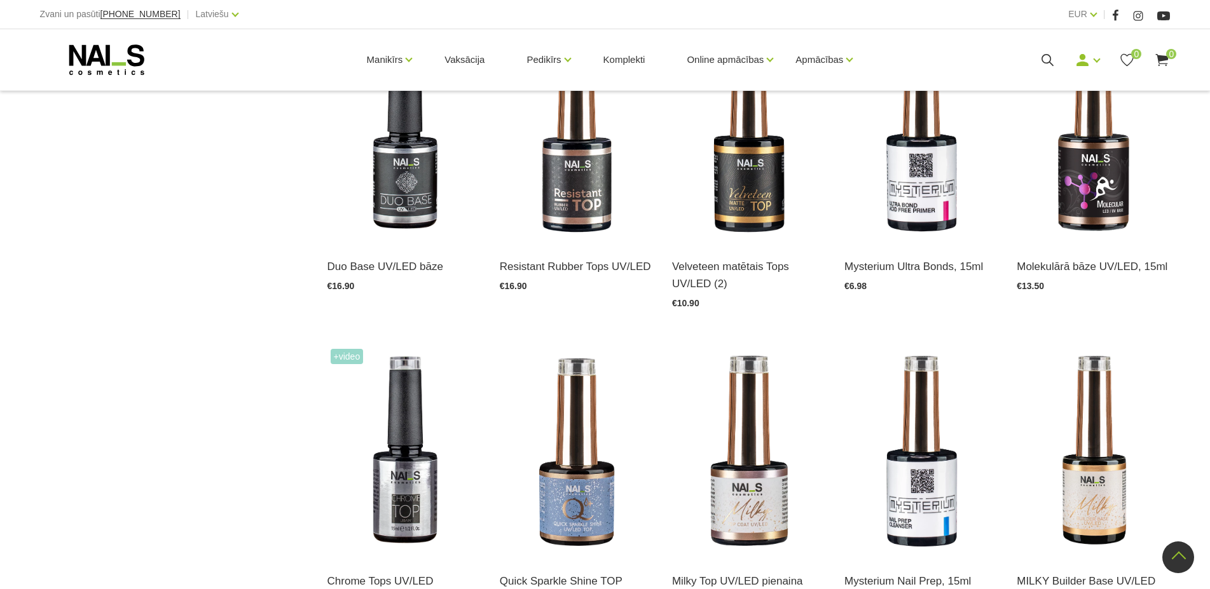
scroll to position [620, 0]
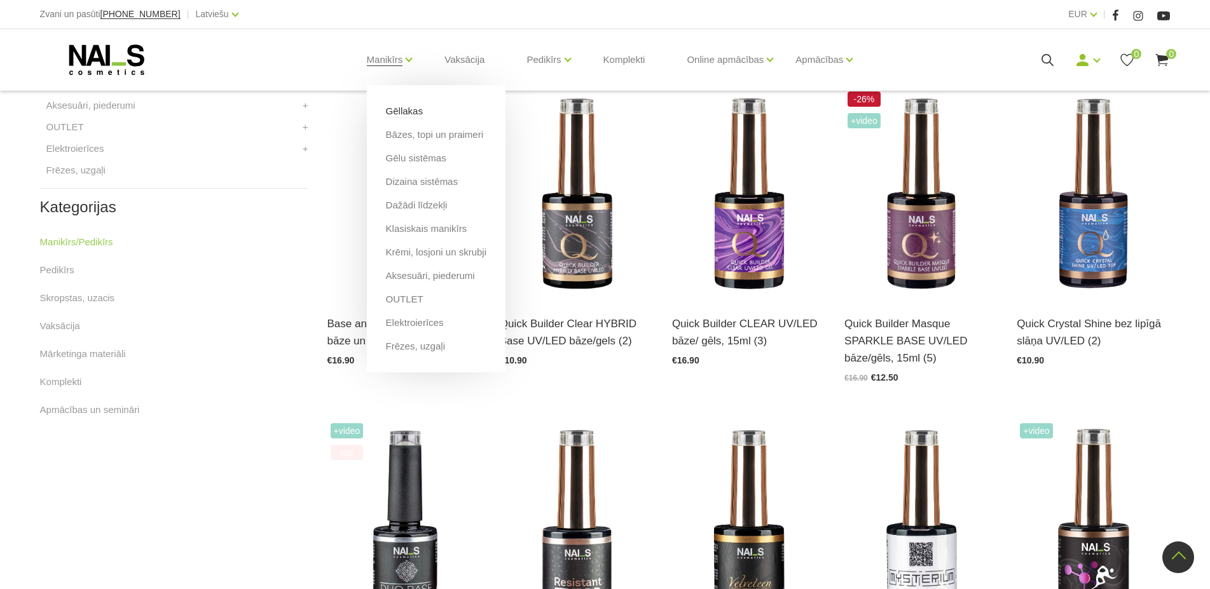
click at [409, 116] on link "Gēllakas" at bounding box center [404, 111] width 37 height 14
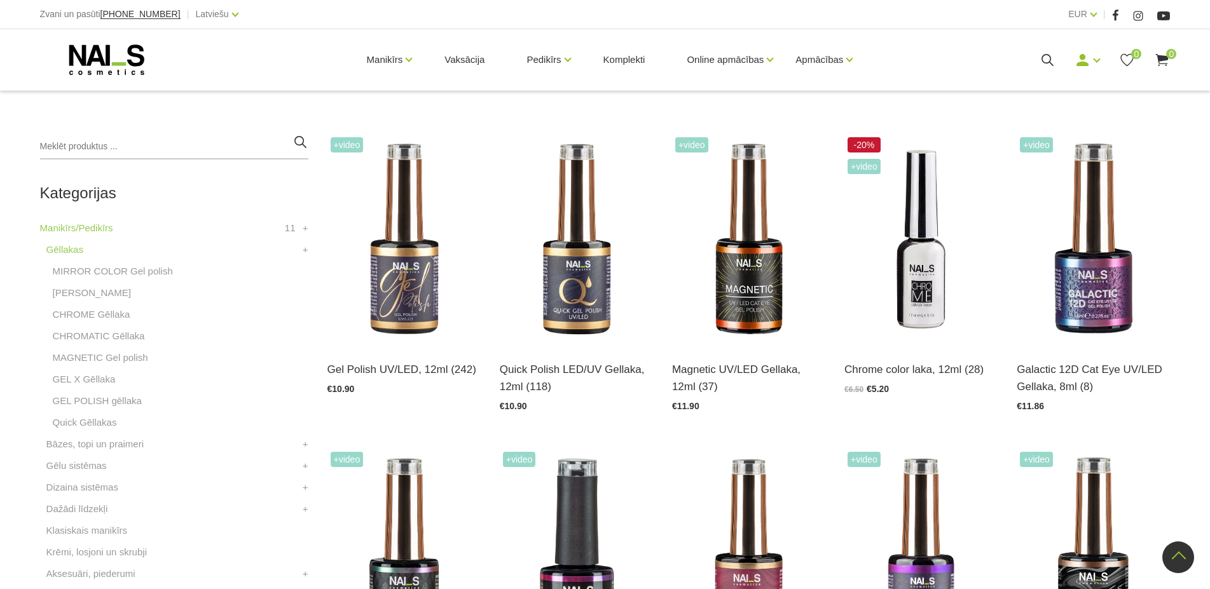
scroll to position [519, 0]
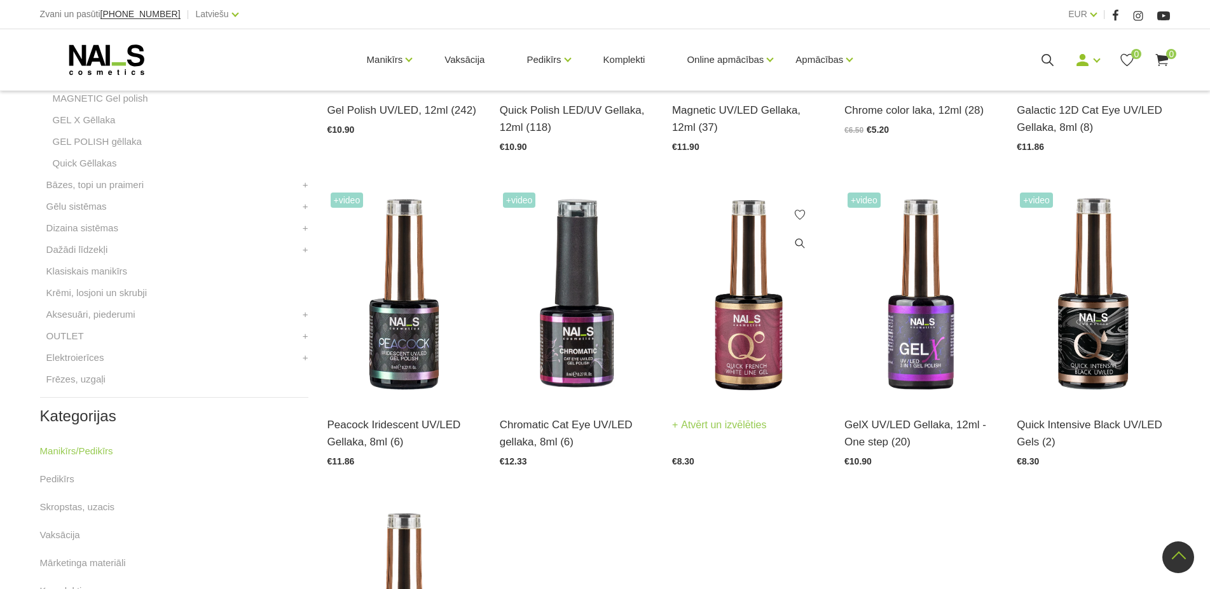
click at [736, 282] on img at bounding box center [748, 294] width 153 height 211
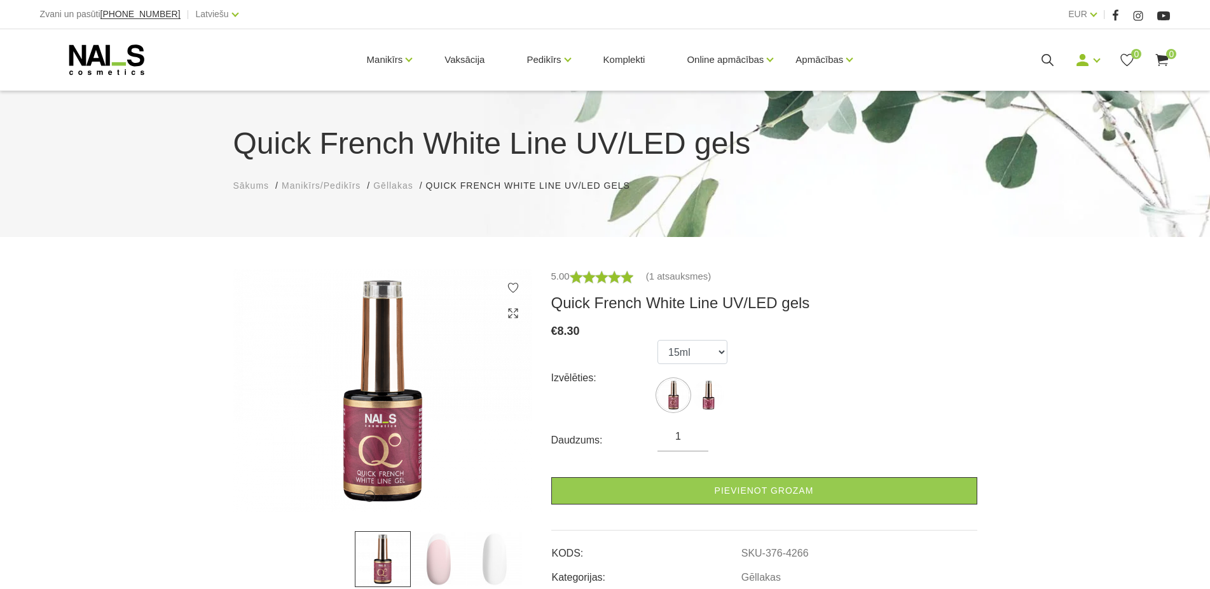
scroll to position [195, 0]
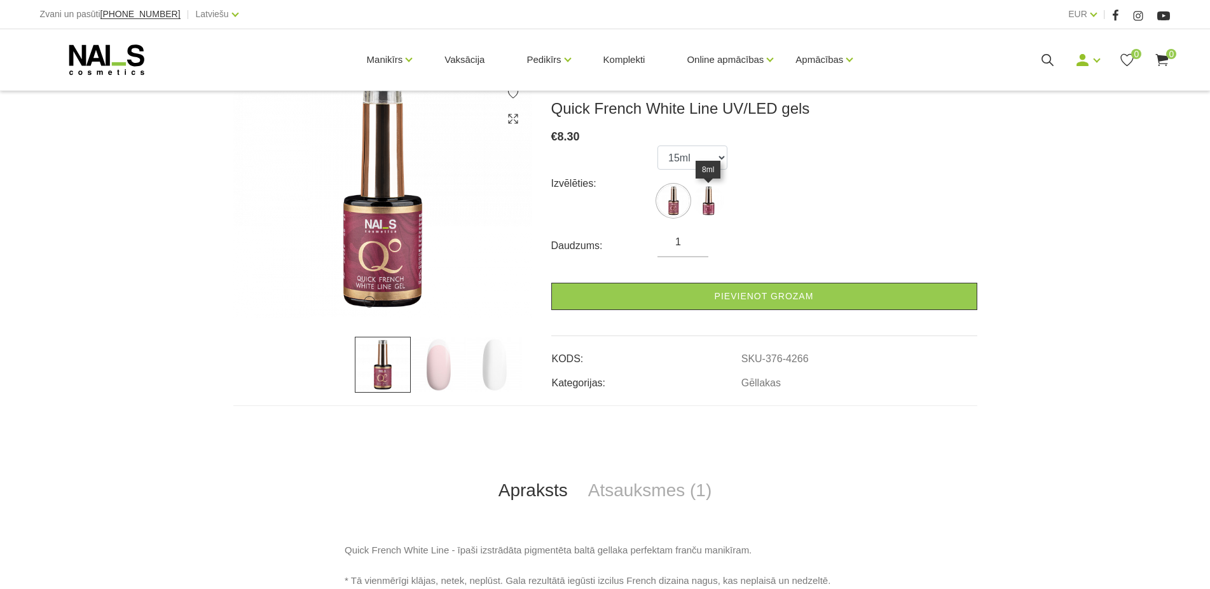
click at [711, 205] on img at bounding box center [708, 201] width 32 height 32
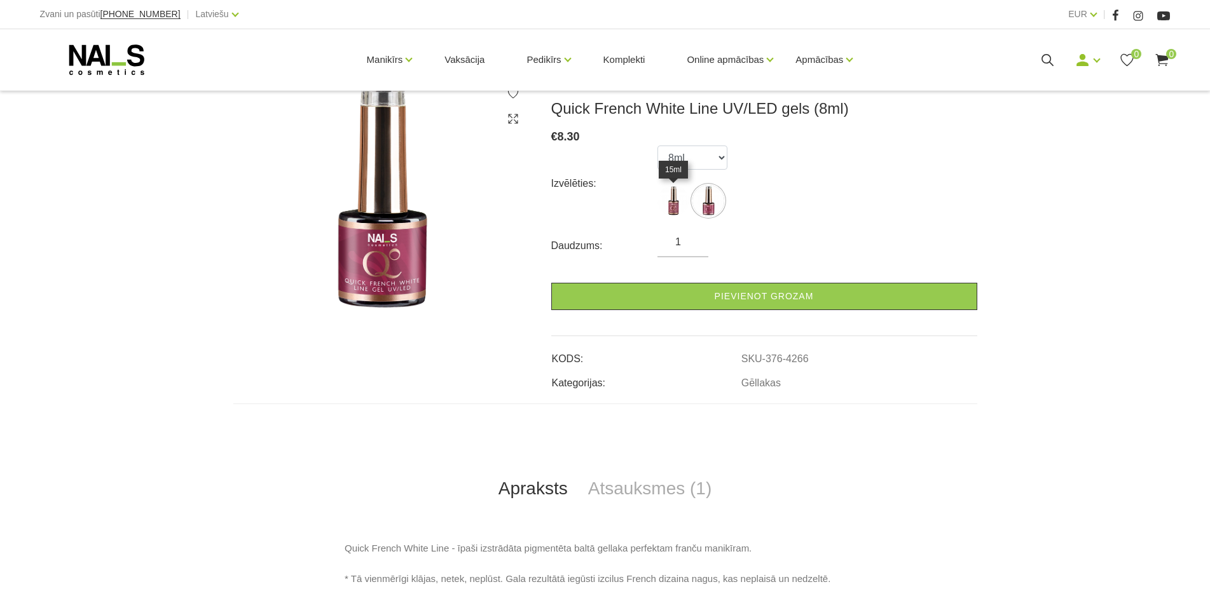
click at [670, 205] on img at bounding box center [673, 201] width 32 height 32
select select "4265"
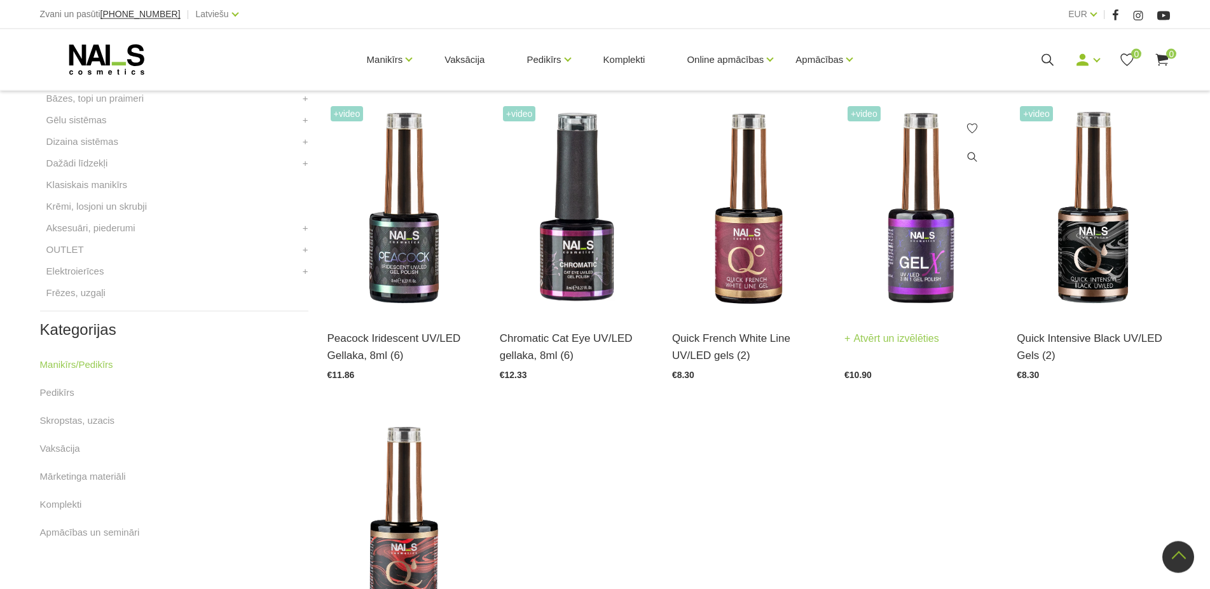
scroll to position [606, 0]
click at [1073, 229] on img at bounding box center [1093, 207] width 153 height 211
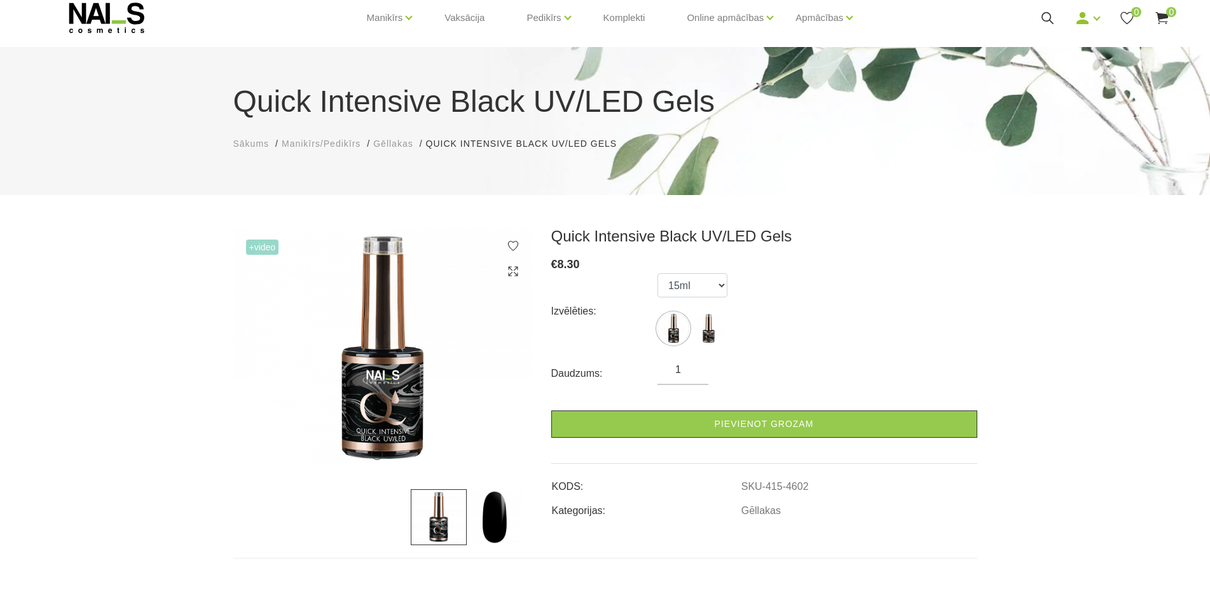
scroll to position [65, 0]
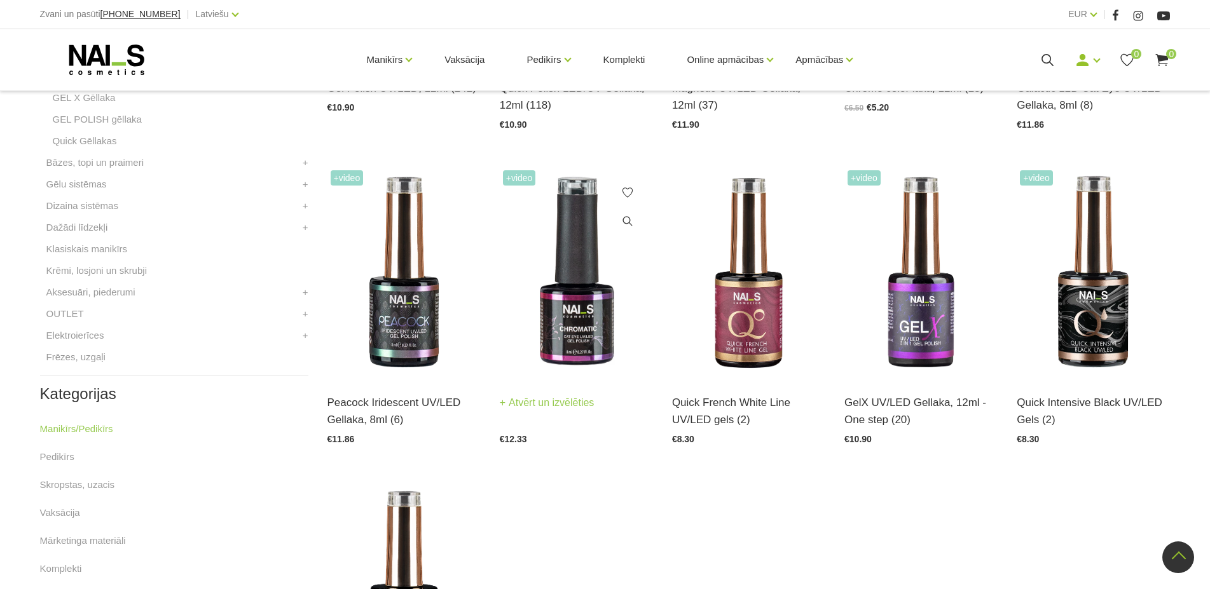
scroll to position [800, 0]
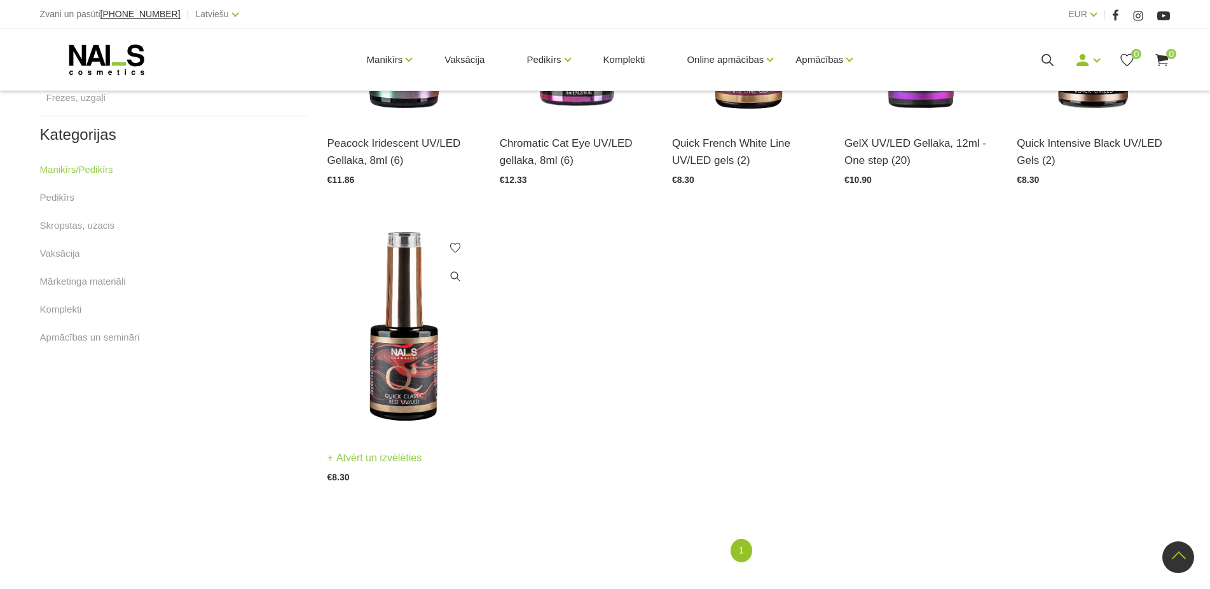
click at [408, 331] on img at bounding box center [403, 328] width 153 height 211
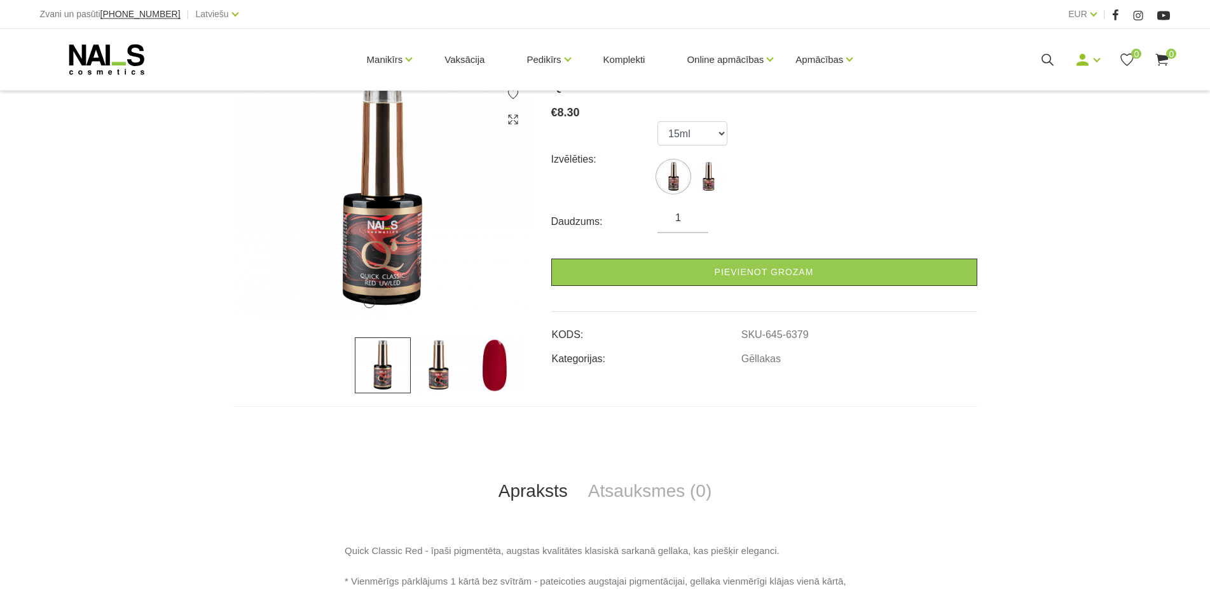
scroll to position [195, 0]
click at [502, 356] on img at bounding box center [495, 365] width 56 height 56
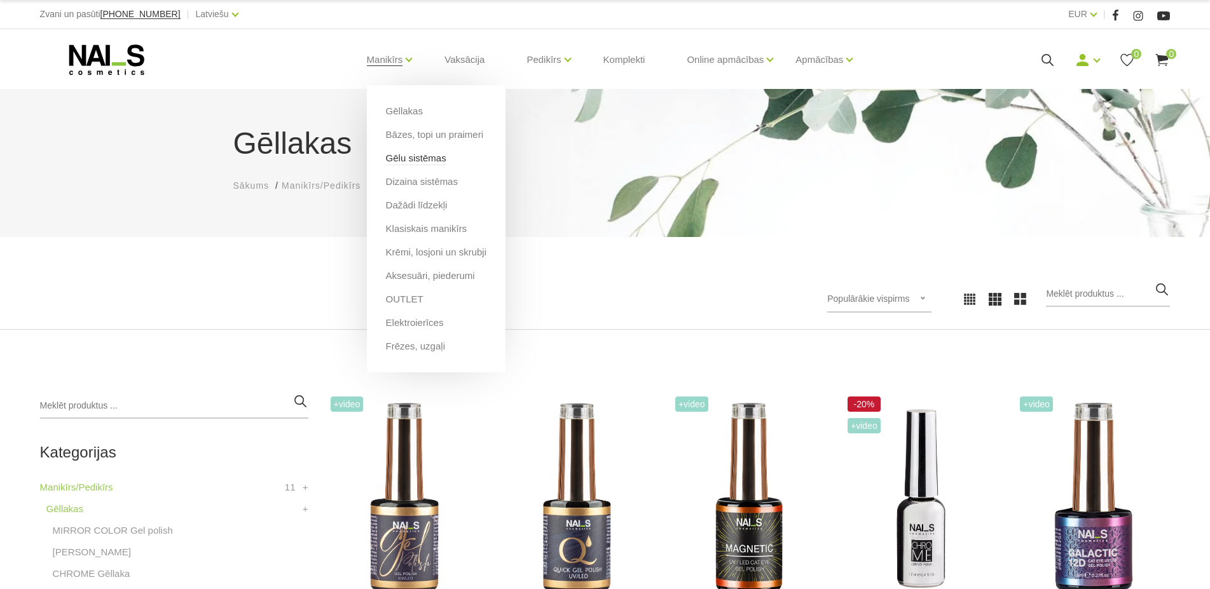
click at [401, 156] on link "Gēlu sistēmas" at bounding box center [416, 158] width 60 height 14
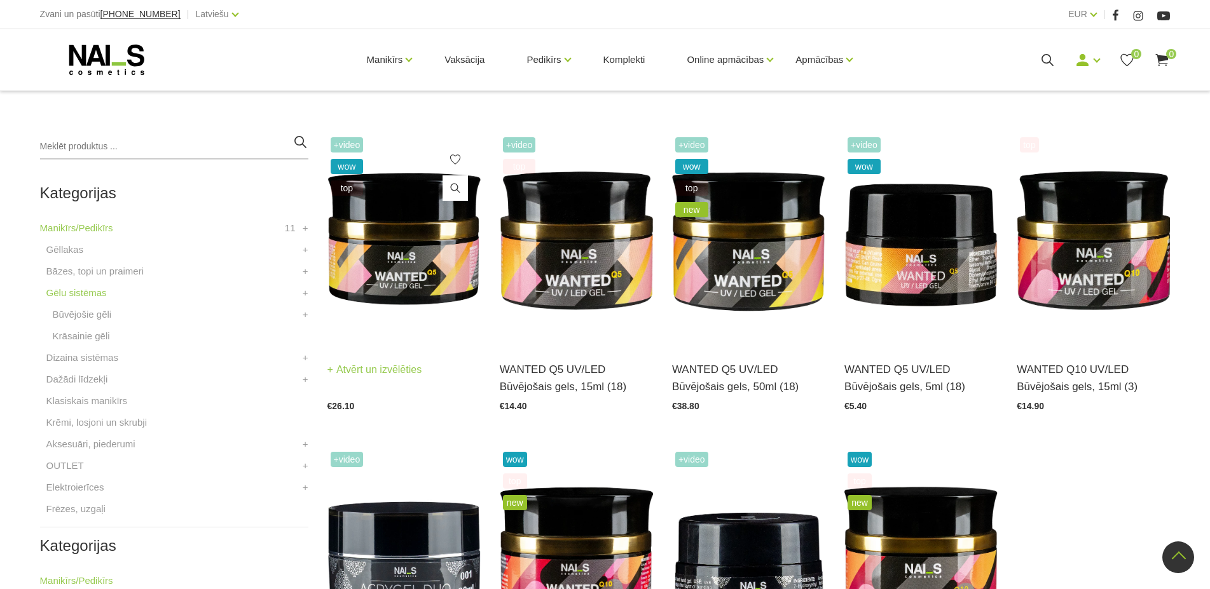
scroll to position [584, 0]
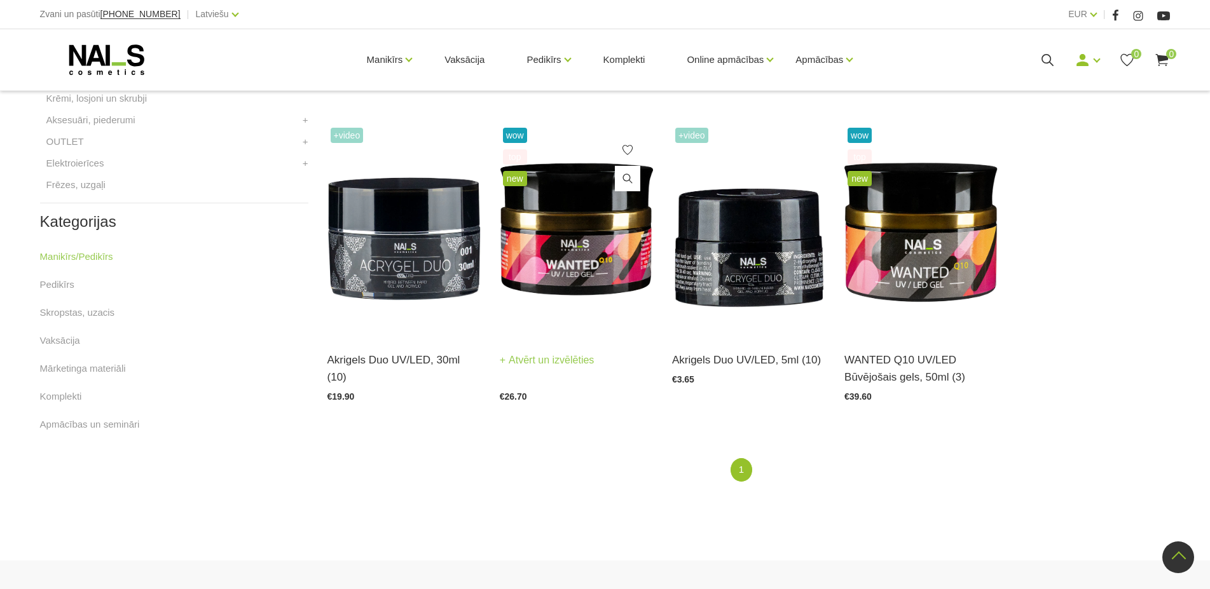
click at [557, 207] on img at bounding box center [576, 230] width 153 height 211
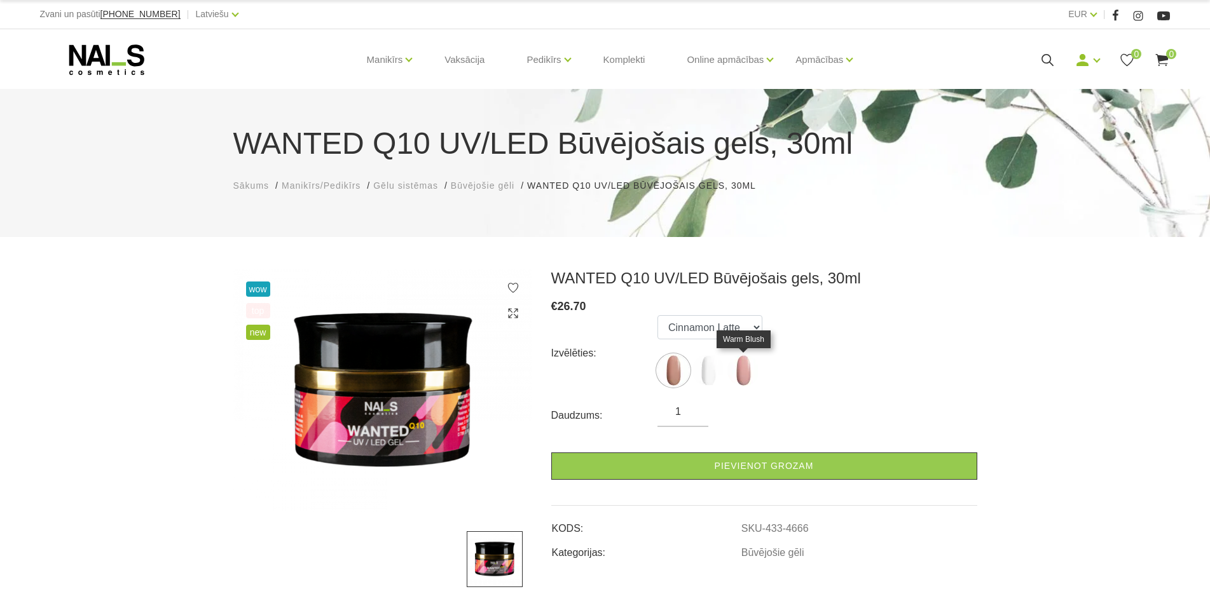
click at [747, 368] on img at bounding box center [743, 371] width 32 height 32
select select "4668"
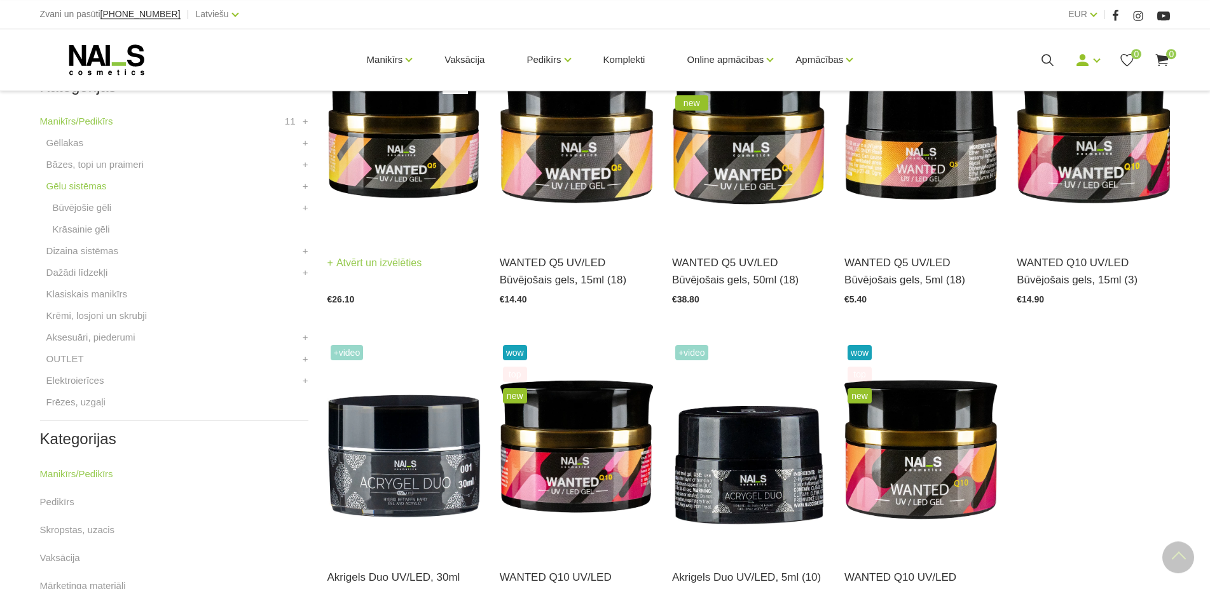
scroll to position [411, 0]
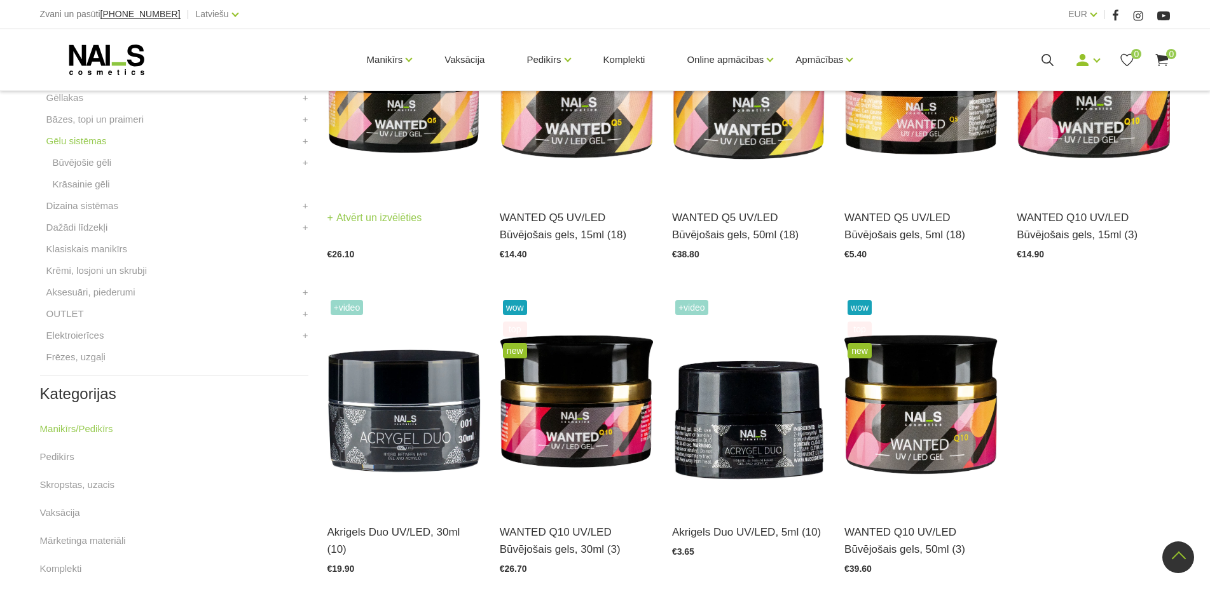
click at [383, 114] on img at bounding box center [403, 87] width 153 height 211
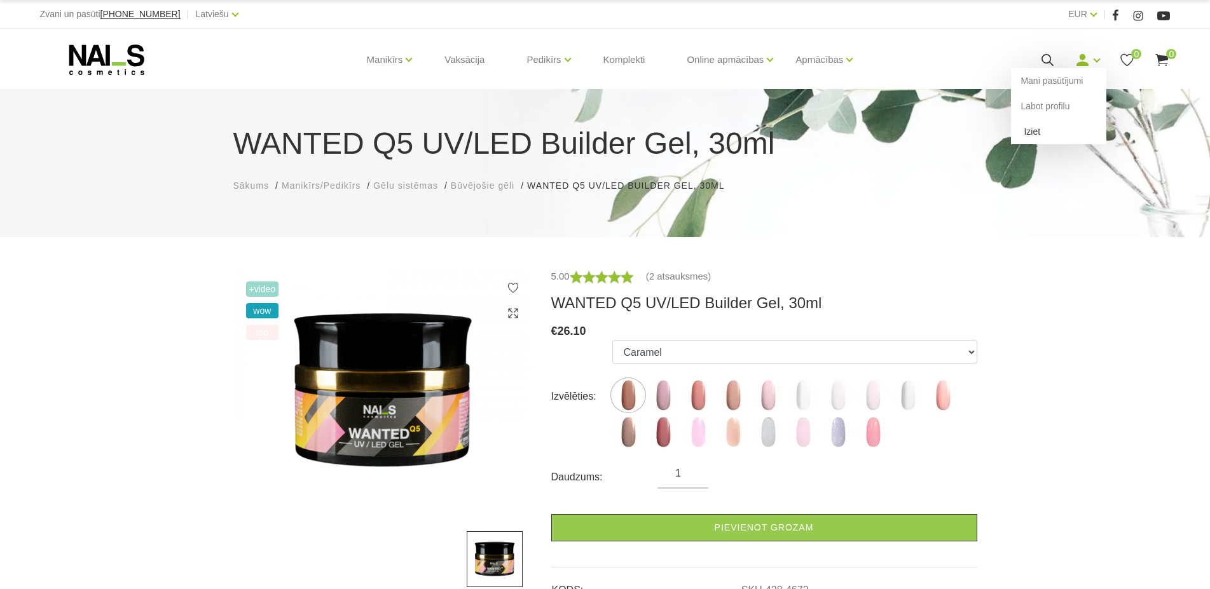
click at [1025, 138] on link "Iziet" at bounding box center [1058, 131] width 95 height 25
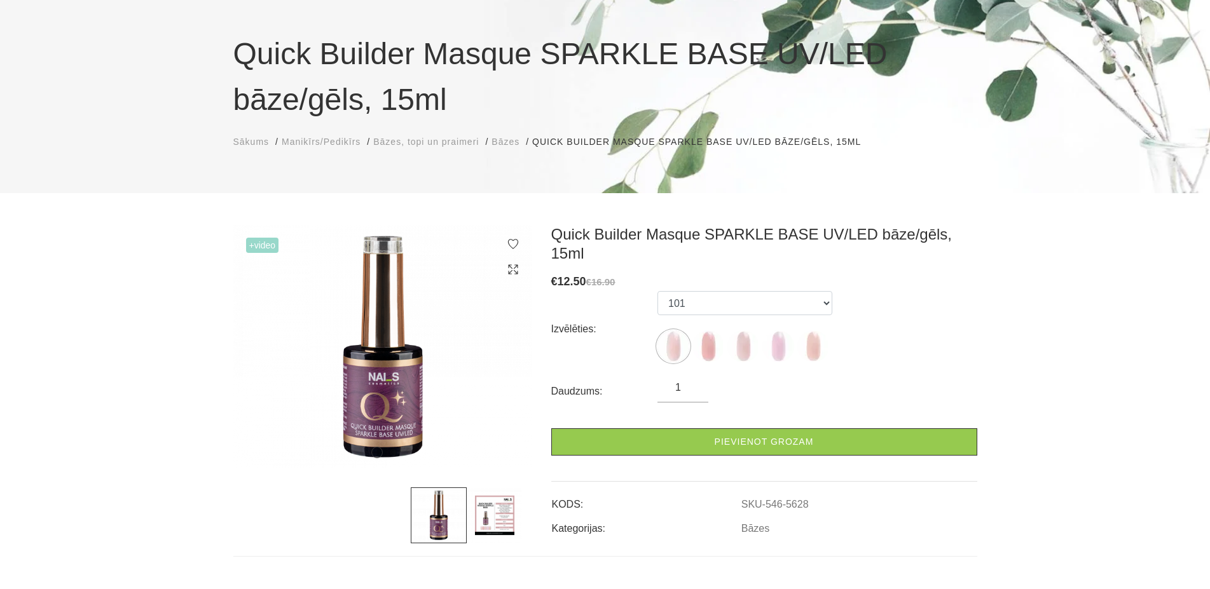
scroll to position [130, 0]
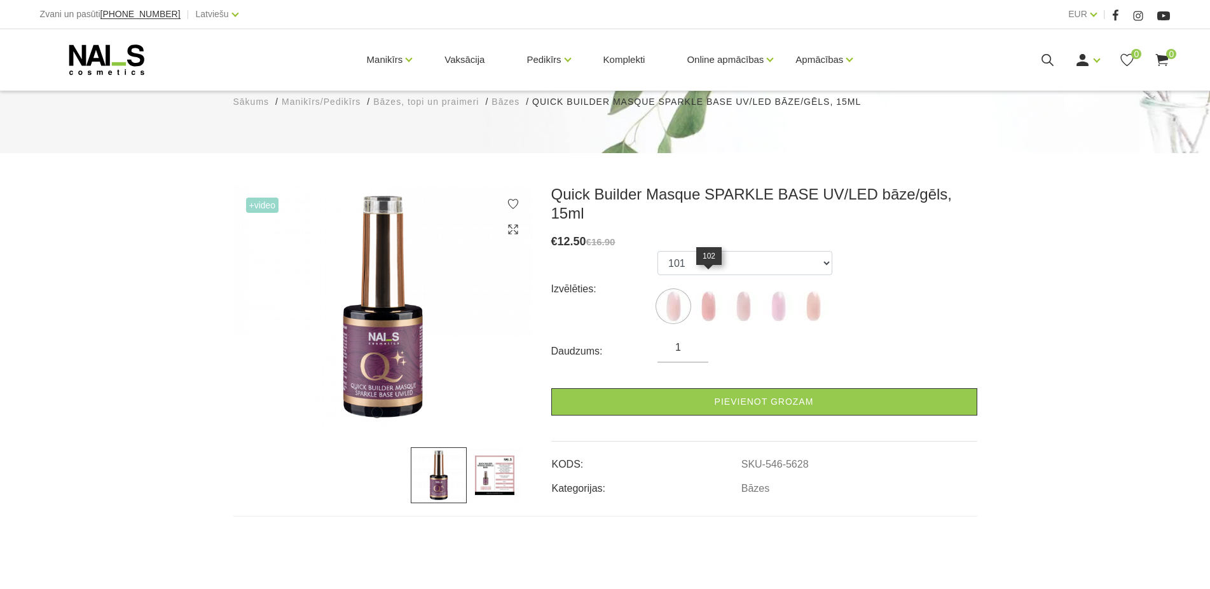
click at [707, 291] on img at bounding box center [708, 307] width 32 height 32
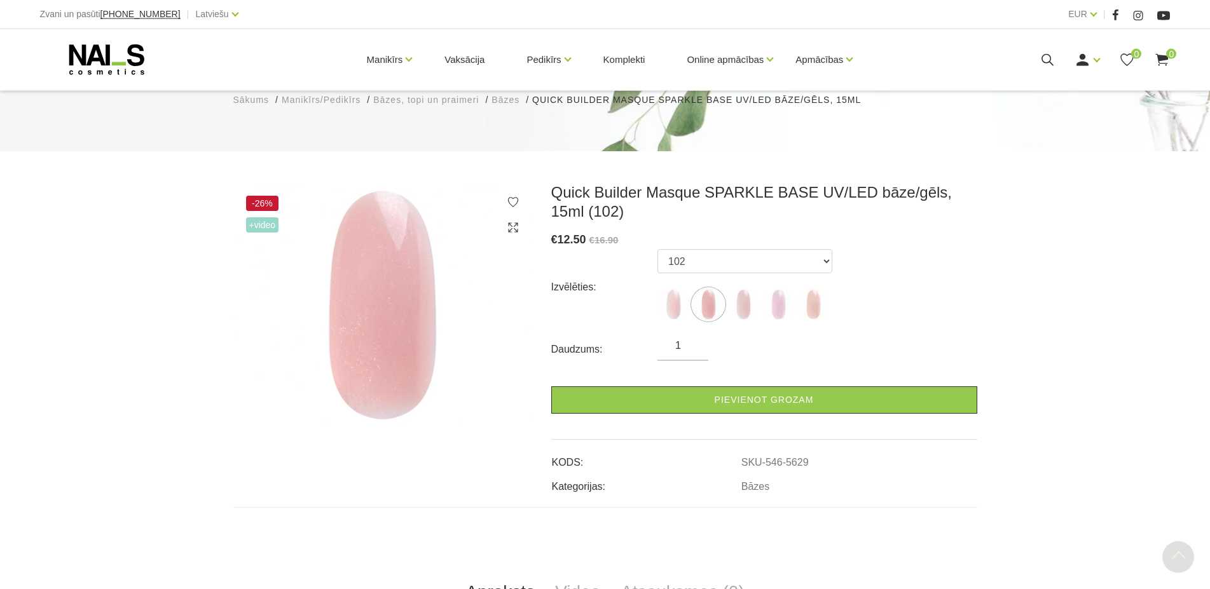
scroll to position [128, 0]
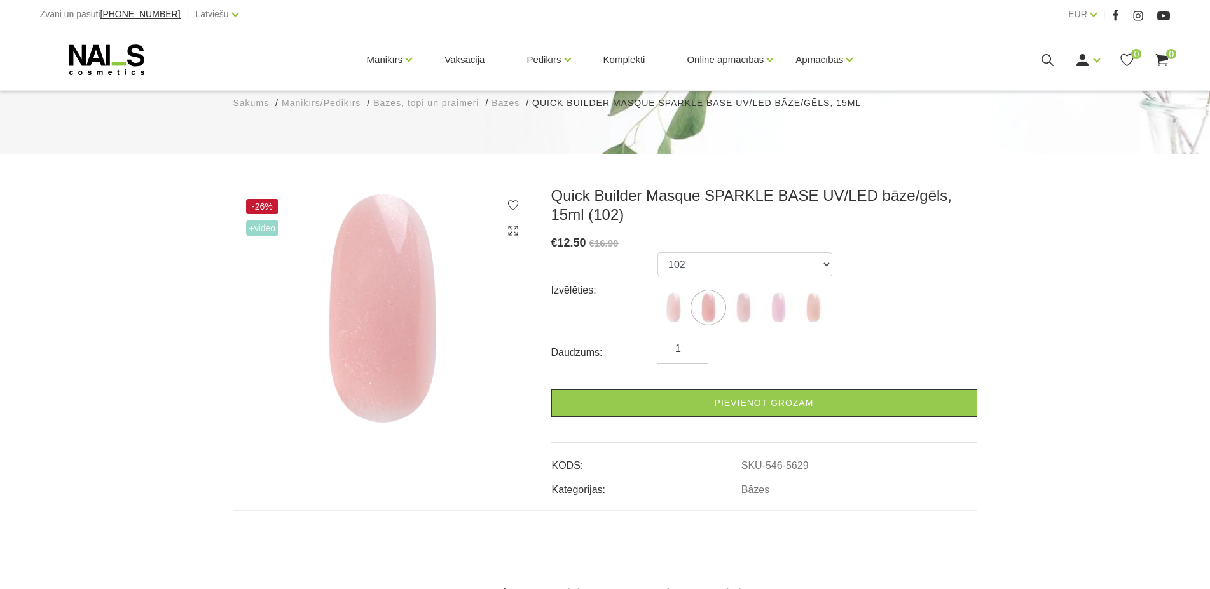
click at [397, 305] on img at bounding box center [382, 308] width 299 height 244
click at [751, 308] on img at bounding box center [743, 308] width 32 height 32
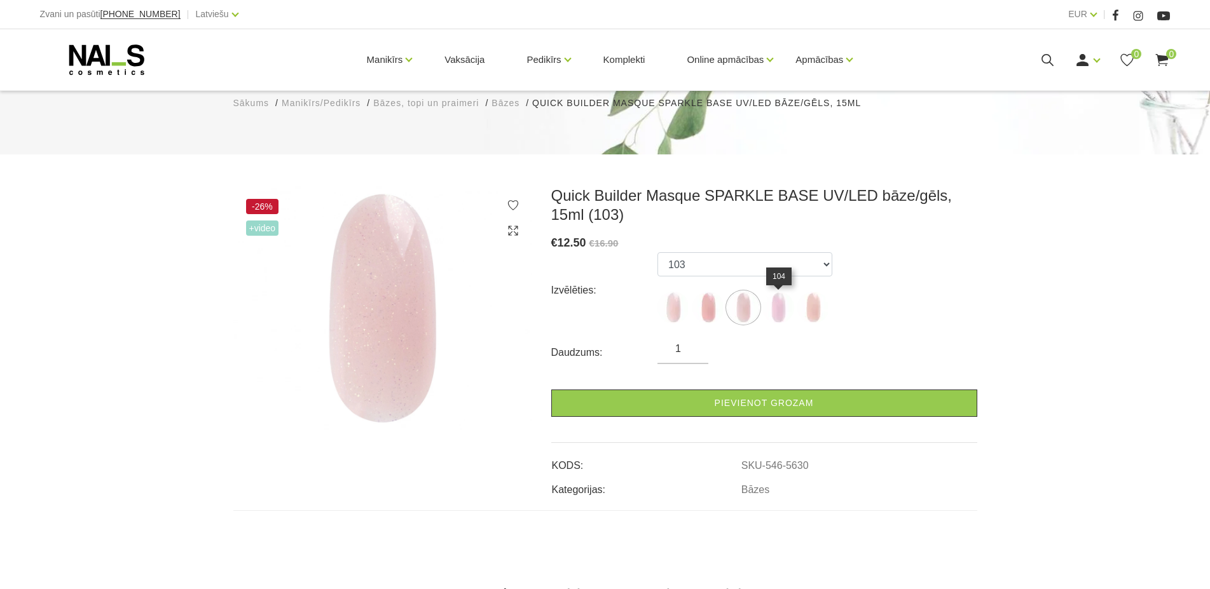
click at [776, 313] on img at bounding box center [778, 308] width 32 height 32
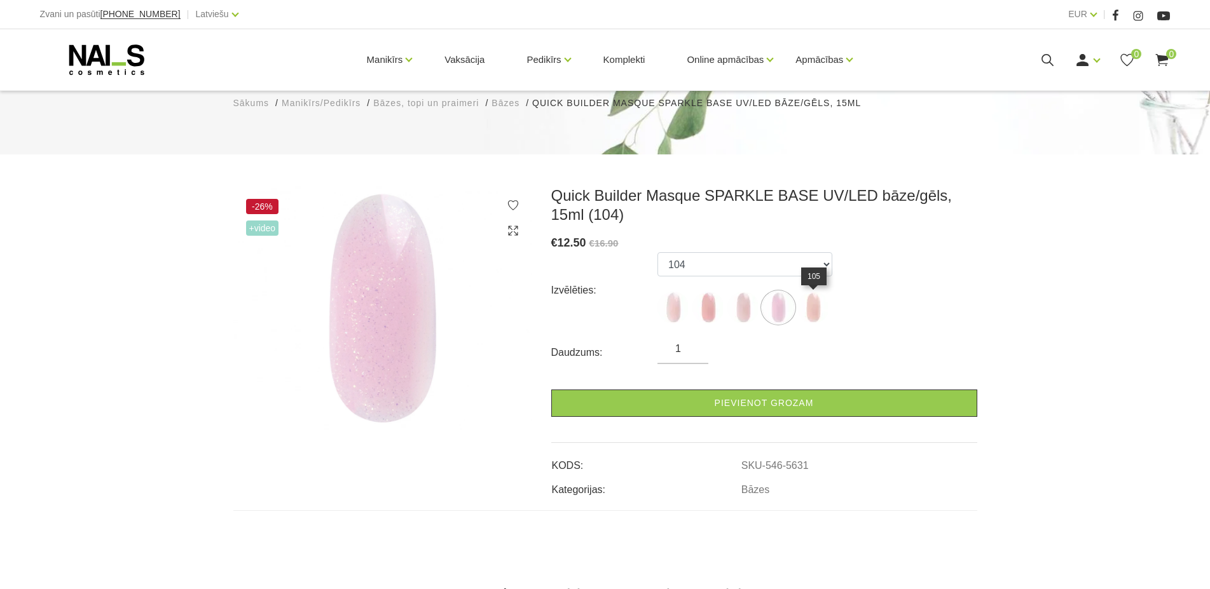
click at [820, 310] on img at bounding box center [813, 308] width 32 height 32
select select "6010"
